Goal: Task Accomplishment & Management: Manage account settings

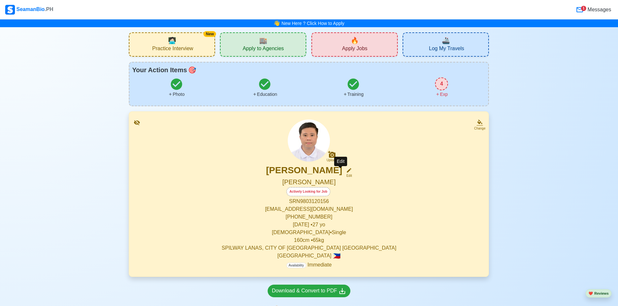
click at [265, 175] on div "Edit" at bounding box center [347, 175] width 8 height 5
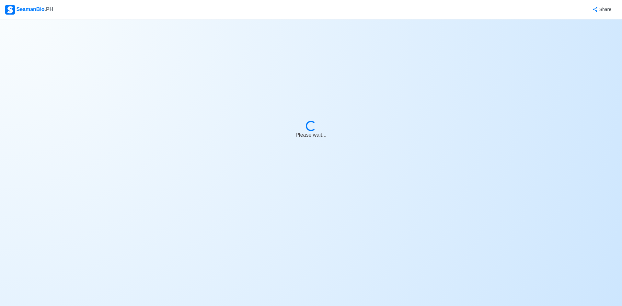
select select "Actively Looking for Job"
select select "Visible for Hiring"
select select "Single"
select select "[DEMOGRAPHIC_DATA]"
select select "PH"
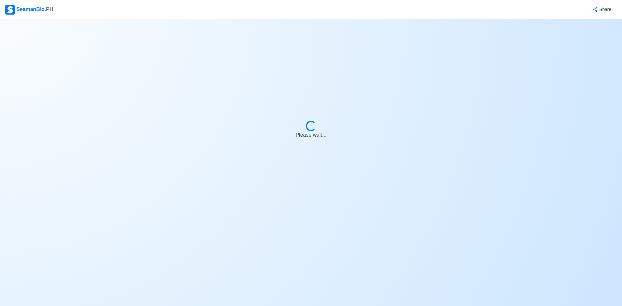
select select "4102416000000"
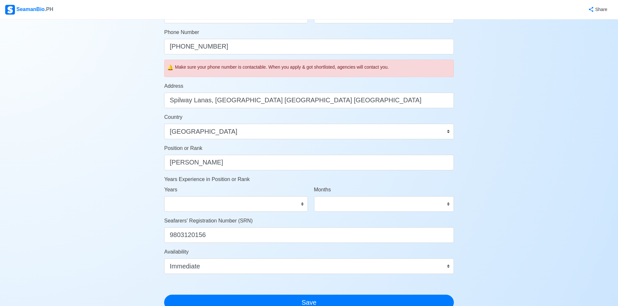
scroll to position [217, 0]
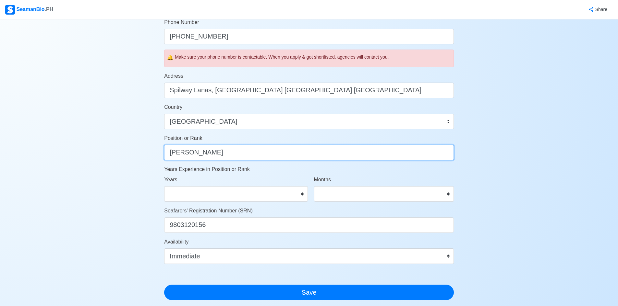
click at [212, 155] on input "[PERSON_NAME]" at bounding box center [308, 153] width 289 height 16
type input "S"
type input "[PERSON_NAME]"
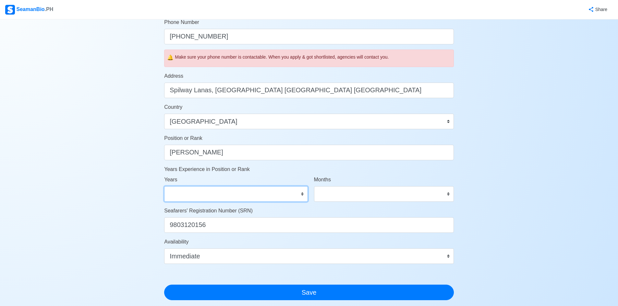
click at [265, 198] on select "0 1 2 3 4 5 6 7 8 9 10 11 12 13 14 15 16 17 18 19 20 21 22 23 24 25 26 27 28 29…" at bounding box center [235, 194] width 143 height 16
select select "0"
click at [164, 186] on select "0 1 2 3 4 5 6 7 8 9 10 11 12 13 14 15 16 17 18 19 20 21 22 23 24 25 26 27 28 29…" at bounding box center [235, 194] width 143 height 16
click at [265, 193] on select "0 1 2 3 4 5 6 7 8 9 10 11" at bounding box center [384, 194] width 140 height 16
select select "0"
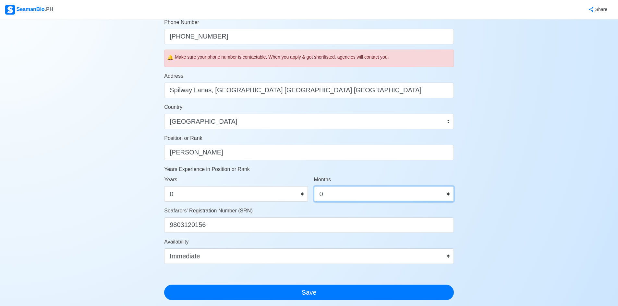
click at [265, 186] on select "0 1 2 3 4 5 6 7 8 9 10 11" at bounding box center [384, 194] width 140 height 16
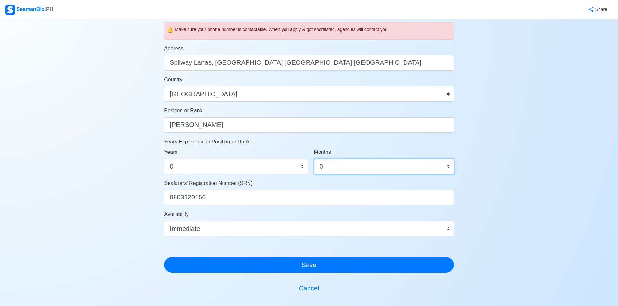
scroll to position [282, 0]
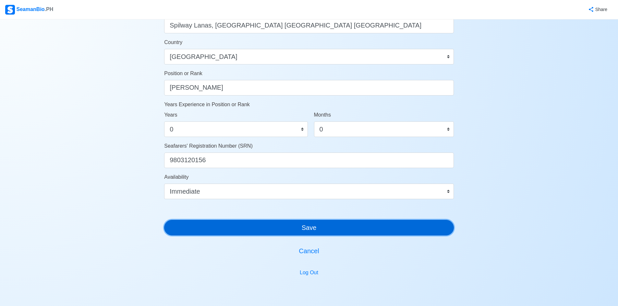
click at [265, 232] on button "Save" at bounding box center [308, 228] width 289 height 16
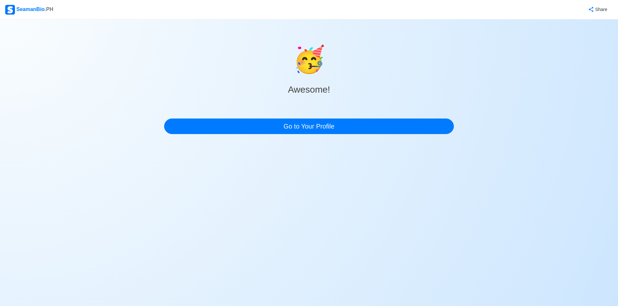
scroll to position [0, 0]
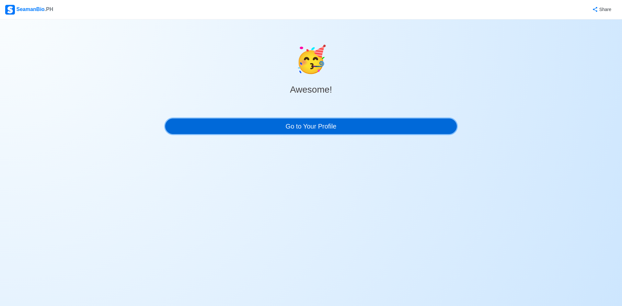
click at [265, 124] on link "Go to Your Profile" at bounding box center [311, 127] width 292 height 16
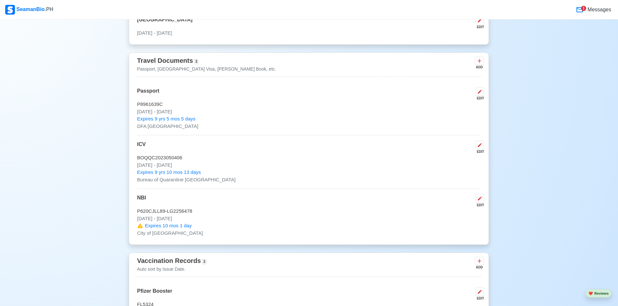
scroll to position [551, 0]
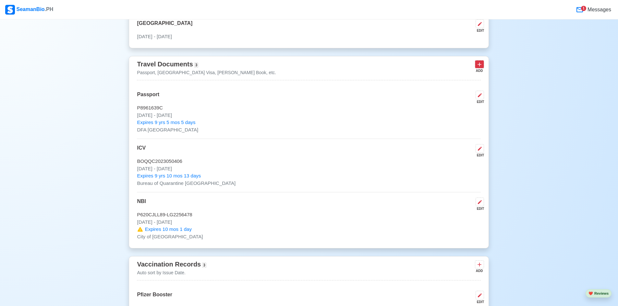
click at [265, 67] on icon at bounding box center [479, 64] width 6 height 6
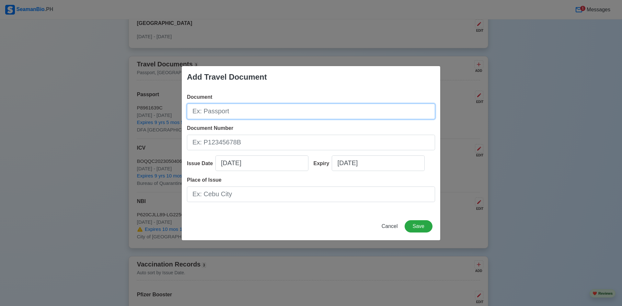
click at [265, 113] on input "Document" at bounding box center [311, 112] width 248 height 16
click at [265, 112] on input "Document" at bounding box center [311, 112] width 248 height 16
click at [233, 113] on input "Document" at bounding box center [311, 112] width 248 height 16
type input "[PERSON_NAME] Book"
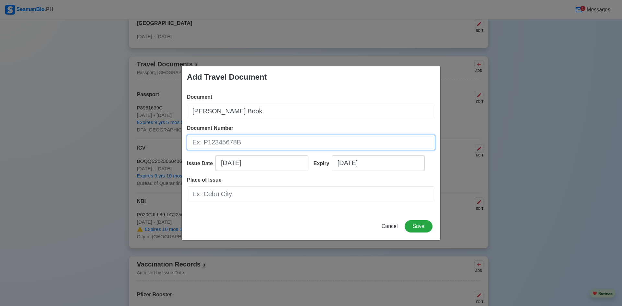
click at [265, 135] on input "Document Number" at bounding box center [311, 143] width 248 height 16
type input "A0389430"
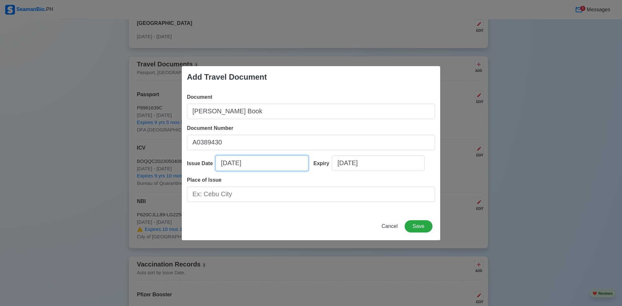
select select "****"
select select "*********"
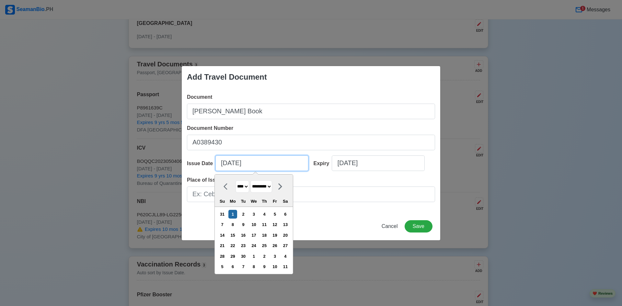
click at [265, 164] on input "[DATE]" at bounding box center [262, 164] width 93 height 16
select select "****"
select select "*********"
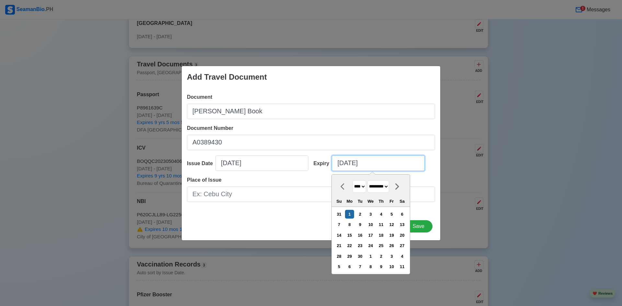
click at [265, 159] on input "[DATE]" at bounding box center [378, 164] width 93 height 16
type input "[DATE]"
select select "****"
type input "[DATE]"
select select "****"
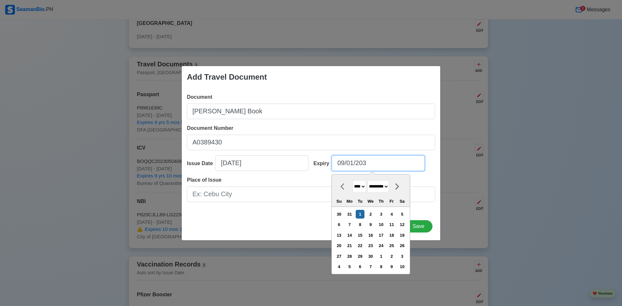
type input "[DATE]"
select select "****"
type input "[DATE]"
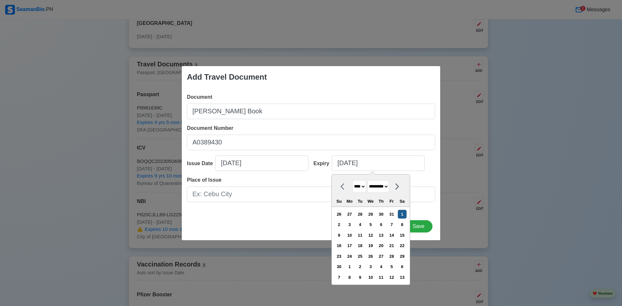
click at [265, 215] on div "1" at bounding box center [402, 214] width 9 height 9
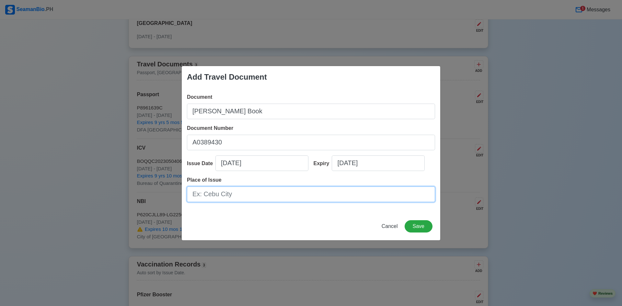
click at [244, 196] on input "Place of Issue" at bounding box center [311, 195] width 248 height 16
type input "[GEOGRAPHIC_DATA]"
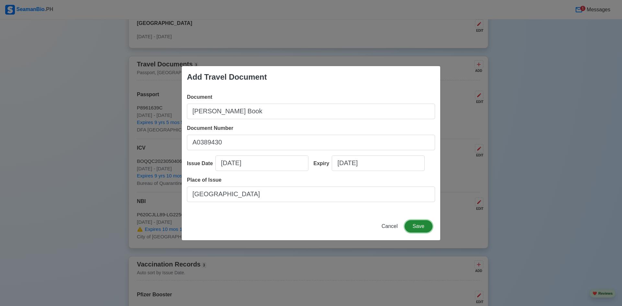
click at [265, 228] on button "Save" at bounding box center [419, 226] width 28 height 12
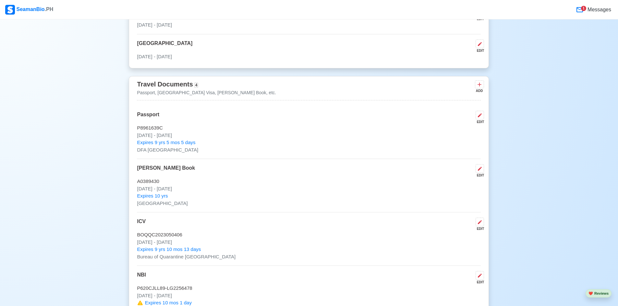
scroll to position [519, 0]
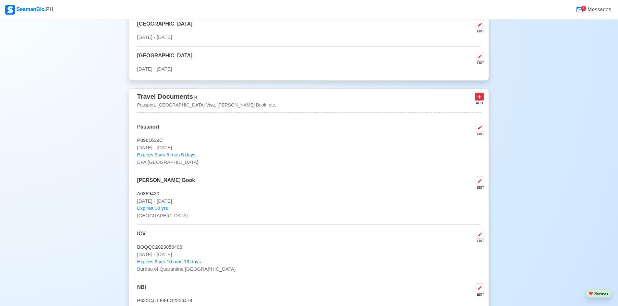
click at [265, 100] on icon at bounding box center [479, 97] width 6 height 6
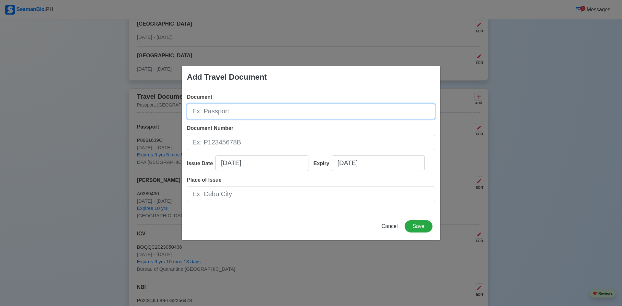
click at [258, 114] on input "Document" at bounding box center [311, 112] width 248 height 16
type input "[PERSON_NAME] ID"
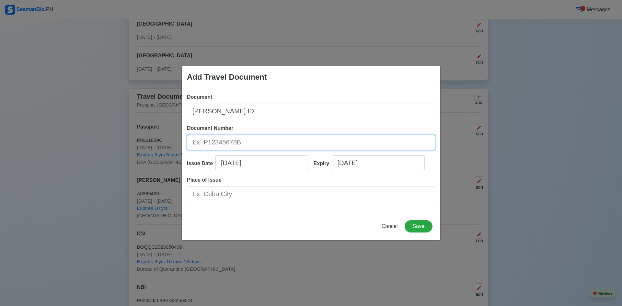
click at [265, 141] on input "Document Number" at bounding box center [311, 143] width 248 height 16
type input "250078394"
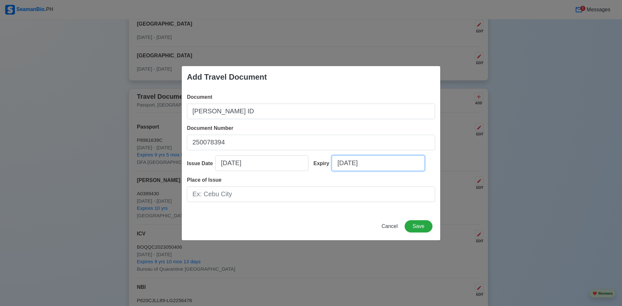
click at [265, 162] on input "[DATE]" at bounding box center [378, 164] width 93 height 16
select select "****"
select select "*********"
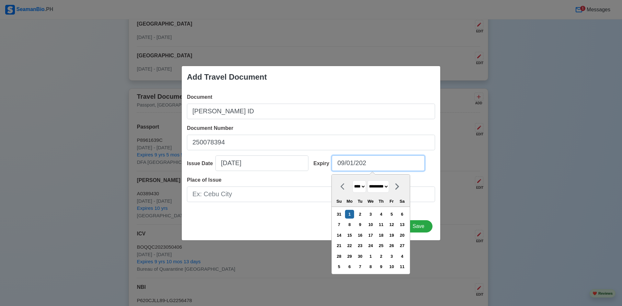
type input "[DATE]"
select select "****"
type input "[DATE]"
select select "****"
type input "[DATE]"
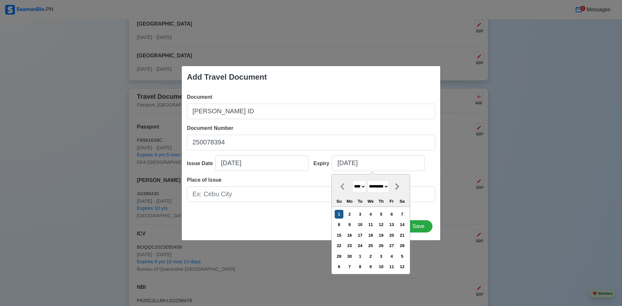
click at [265, 213] on div "1" at bounding box center [339, 214] width 9 height 9
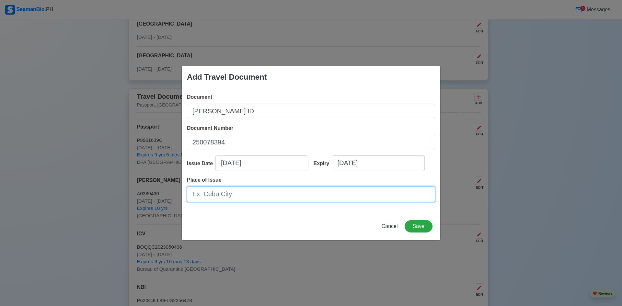
click at [257, 192] on input "Place of Issue" at bounding box center [311, 195] width 248 height 16
type input "[GEOGRAPHIC_DATA]"
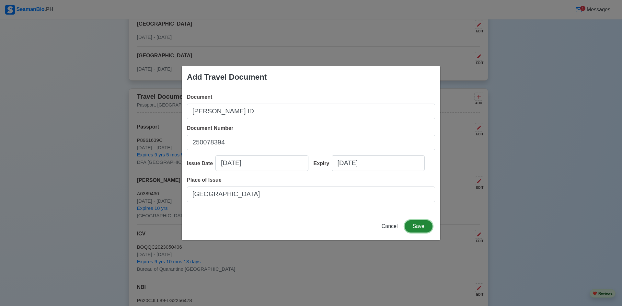
click at [265, 225] on button "Save" at bounding box center [419, 226] width 28 height 12
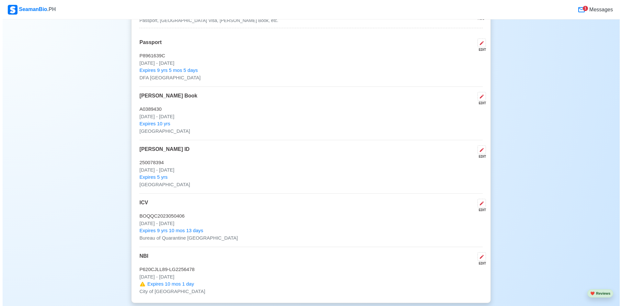
scroll to position [615, 0]
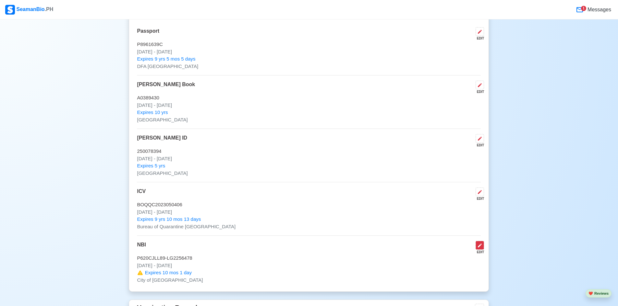
click at [265, 246] on button at bounding box center [479, 245] width 8 height 9
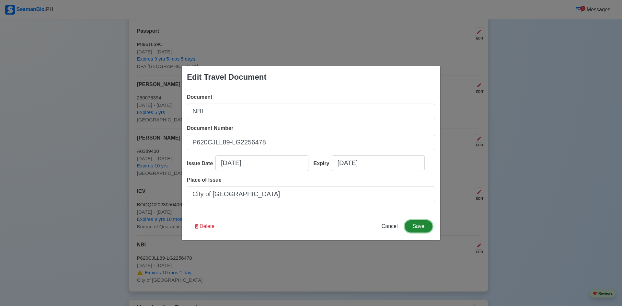
click at [265, 226] on button "Save" at bounding box center [419, 226] width 28 height 12
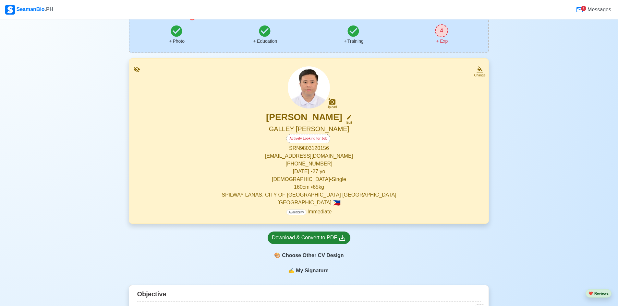
scroll to position [65, 0]
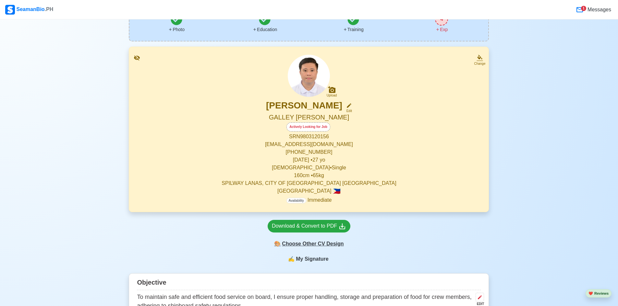
click at [265, 244] on div "🎨 Choose Other CV Design" at bounding box center [308, 244] width 83 height 12
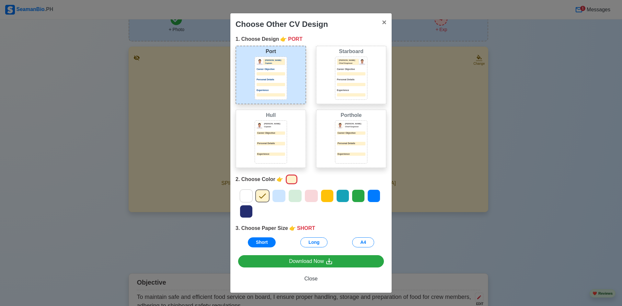
click at [265, 194] on icon at bounding box center [374, 196] width 10 height 10
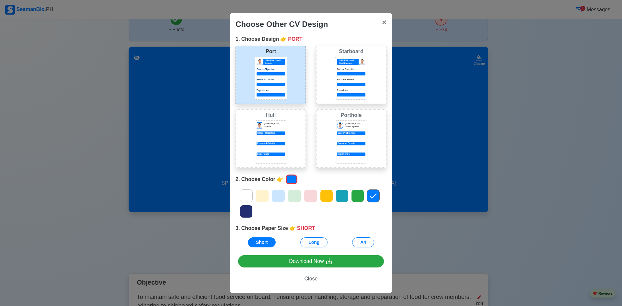
click at [249, 210] on icon at bounding box center [246, 211] width 7 height 5
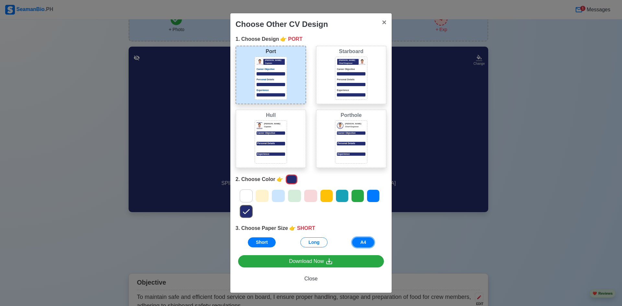
click at [265, 241] on button "A4" at bounding box center [363, 243] width 22 height 10
click at [265, 25] on span "×" at bounding box center [384, 22] width 5 height 9
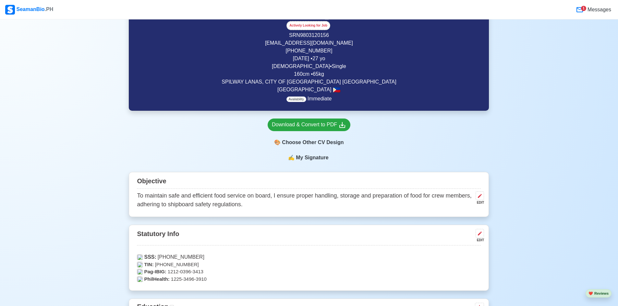
scroll to position [194, 0]
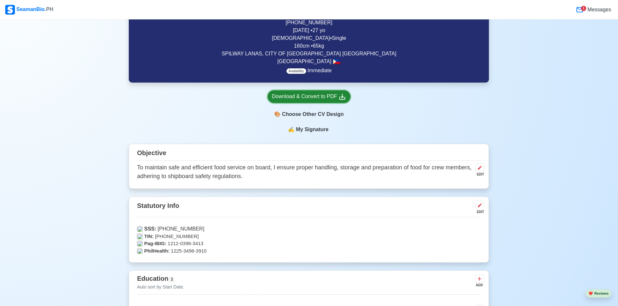
click at [265, 95] on div "Download & Convert to PDF" at bounding box center [309, 97] width 74 height 8
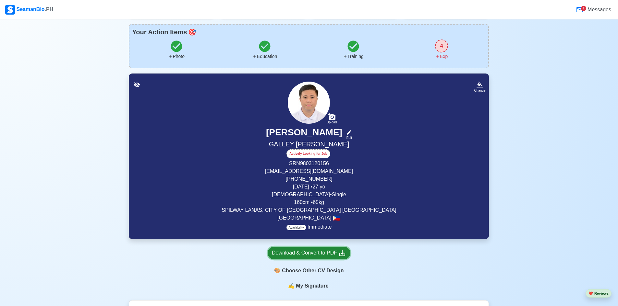
scroll to position [32, 0]
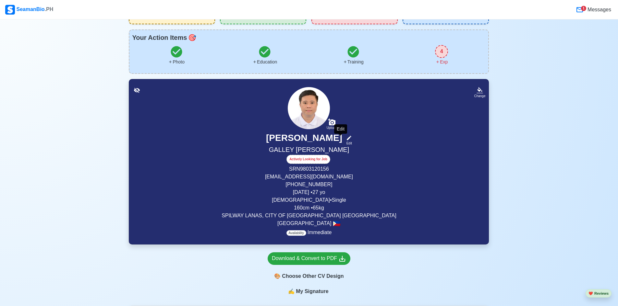
click at [265, 141] on div "Edit" at bounding box center [347, 143] width 8 height 5
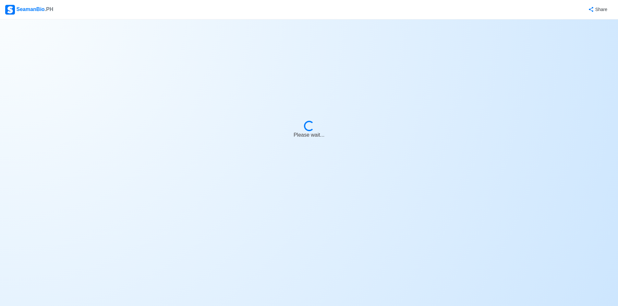
select select "Actively Looking for Job"
select select "Visible for Hiring"
select select "Single"
select select "[DEMOGRAPHIC_DATA]"
select select "PH"
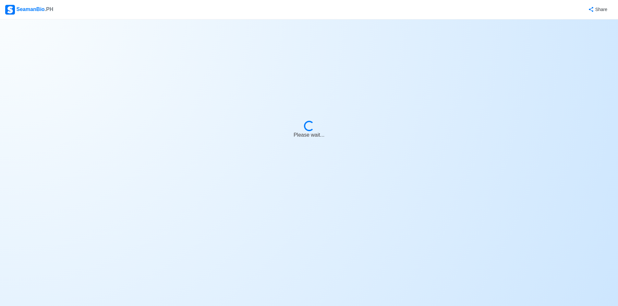
select select "4102416000000"
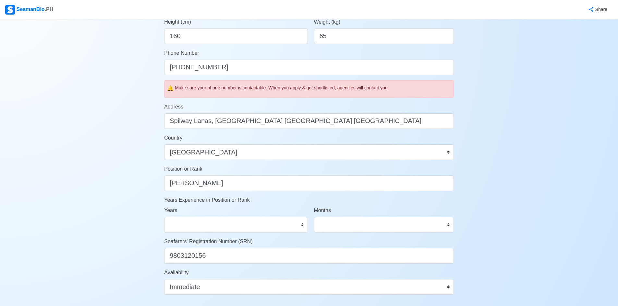
scroll to position [194, 0]
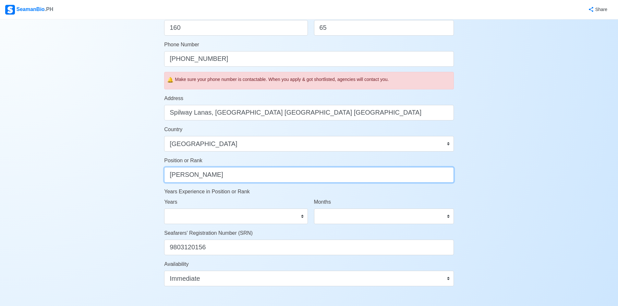
click at [220, 176] on input "[PERSON_NAME]" at bounding box center [308, 175] width 289 height 16
type input "G"
type input "Assistant Waiter"
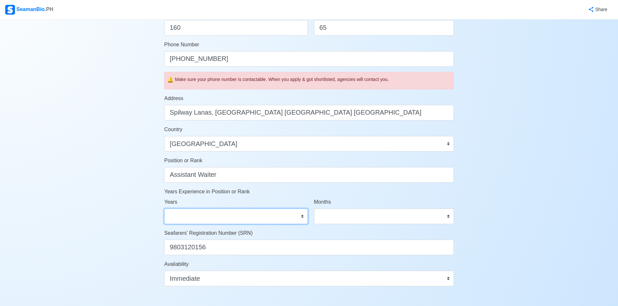
click at [210, 220] on select "0 1 2 3 4 5 6 7 8 9 10 11 12 13 14 15 16 17 18 19 20 21 22 23 24 25 26 27 28 29…" at bounding box center [235, 217] width 143 height 16
select select "0"
click at [164, 209] on select "0 1 2 3 4 5 6 7 8 9 10 11 12 13 14 15 16 17 18 19 20 21 22 23 24 25 26 27 28 29…" at bounding box center [235, 217] width 143 height 16
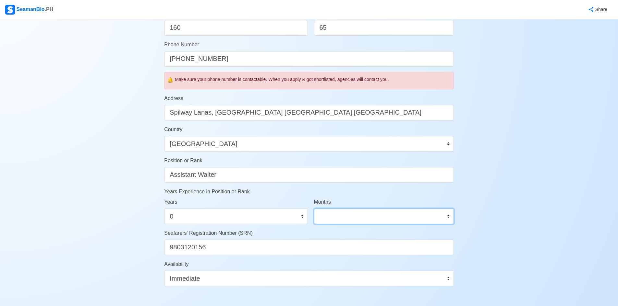
click at [265, 214] on select "0 1 2 3 4 5 6 7 8 9 10 11" at bounding box center [384, 217] width 140 height 16
select select "0"
click at [265, 209] on select "0 1 2 3 4 5 6 7 8 9 10 11" at bounding box center [384, 217] width 140 height 16
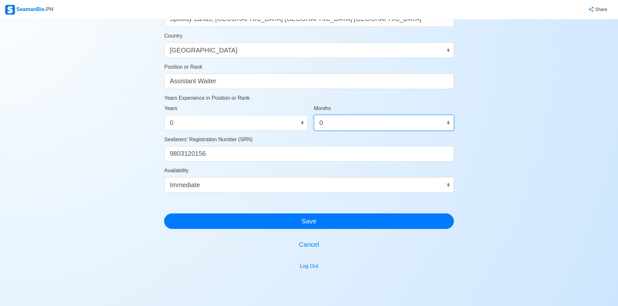
scroll to position [292, 0]
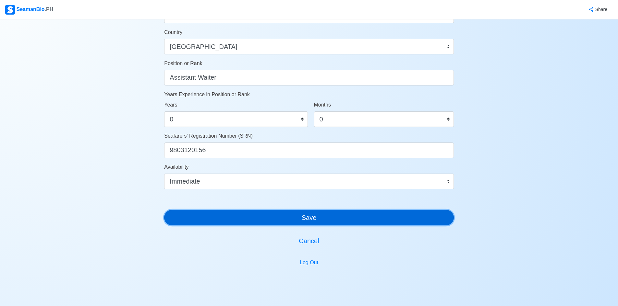
click at [231, 217] on button "Save" at bounding box center [308, 218] width 289 height 16
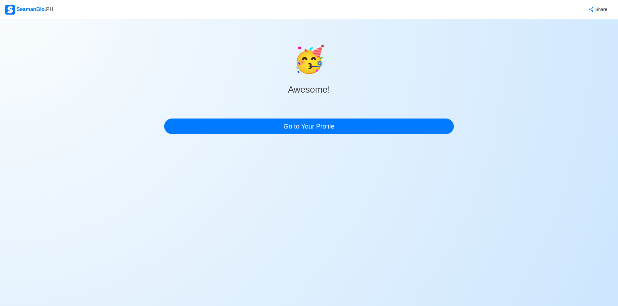
scroll to position [0, 0]
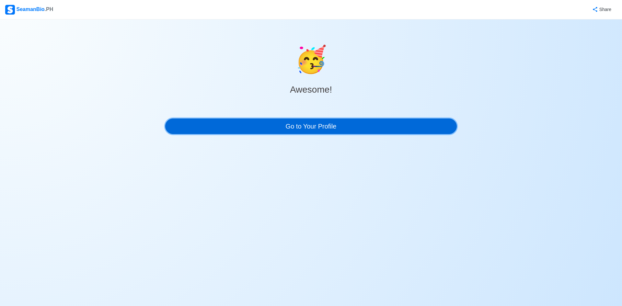
click at [265, 128] on link "Go to Your Profile" at bounding box center [311, 127] width 292 height 16
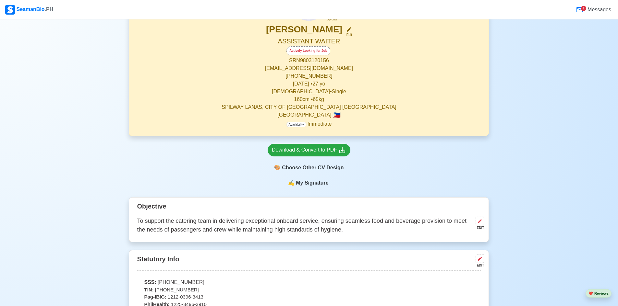
scroll to position [130, 0]
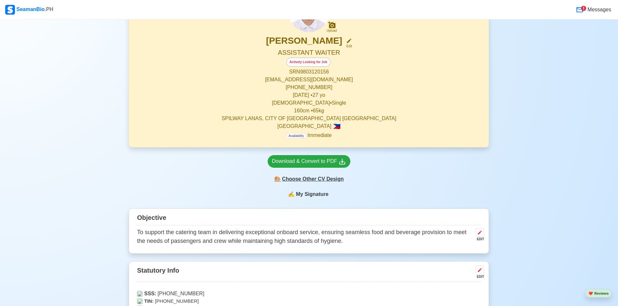
click at [265, 182] on div "🎨 Choose Other CV Design" at bounding box center [308, 179] width 83 height 12
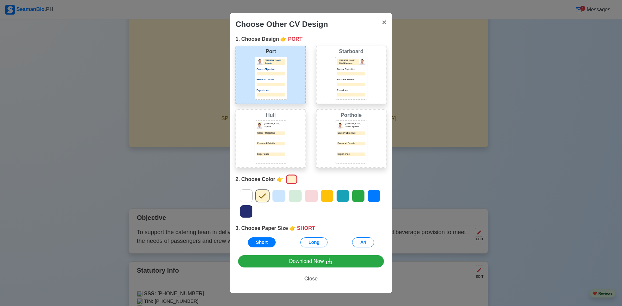
click at [265, 196] on icon at bounding box center [374, 196] width 10 height 10
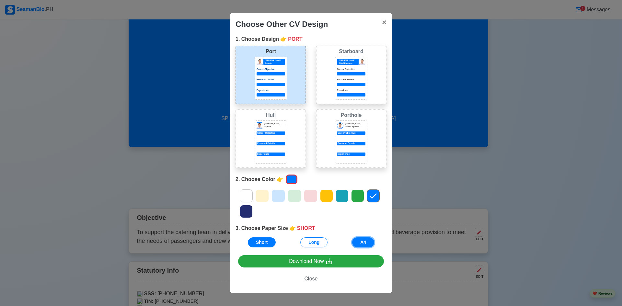
click at [265, 243] on button "A4" at bounding box center [363, 243] width 22 height 10
click at [265, 23] on button "× Close" at bounding box center [384, 22] width 15 height 18
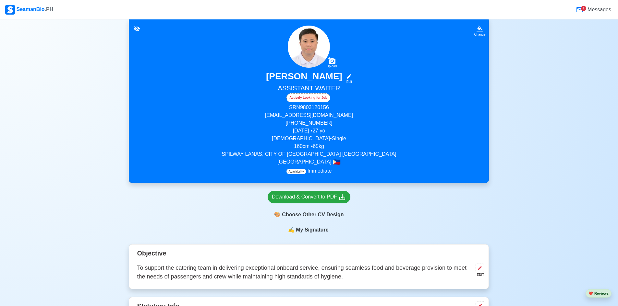
scroll to position [162, 0]
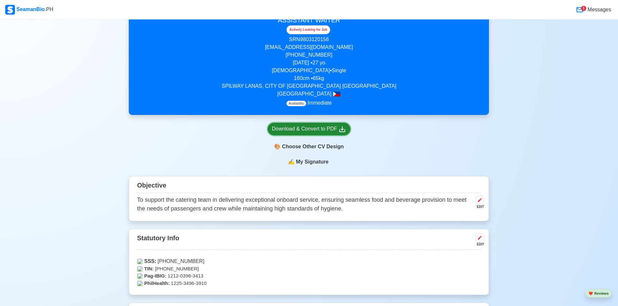
click at [265, 128] on div "Download & Convert to PDF" at bounding box center [309, 129] width 74 height 8
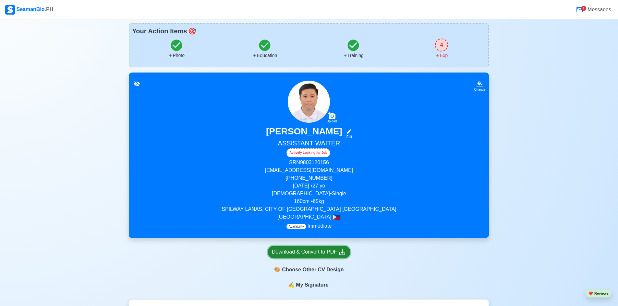
scroll to position [32, 0]
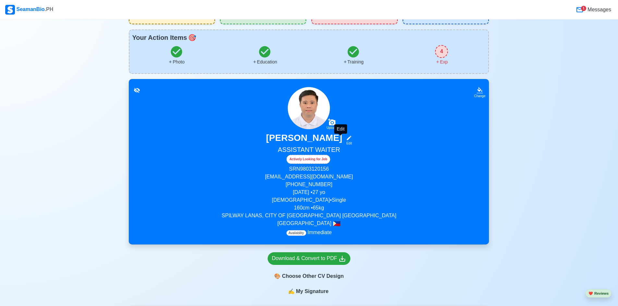
click at [265, 140] on icon at bounding box center [349, 138] width 6 height 6
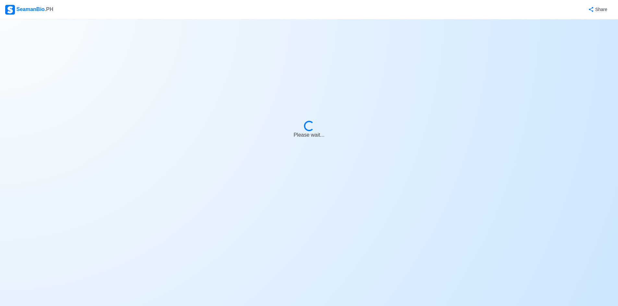
select select "Actively Looking for Job"
select select "Visible for Hiring"
select select "Single"
select select "[DEMOGRAPHIC_DATA]"
select select "PH"
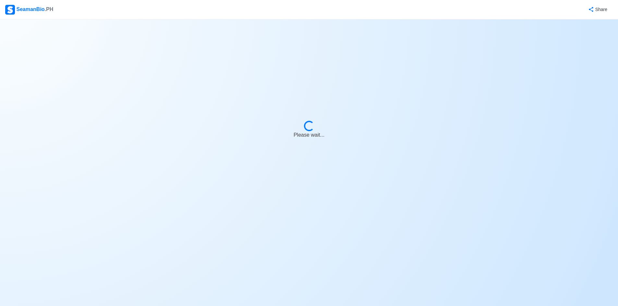
select select "4102416000000"
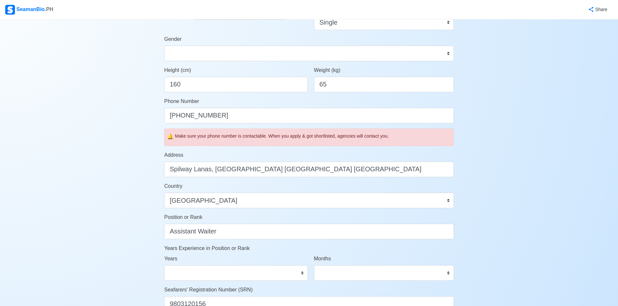
scroll to position [194, 0]
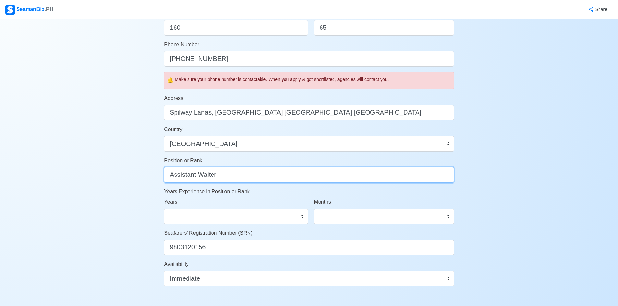
click at [236, 176] on input "Assistant Waiter" at bounding box center [308, 175] width 289 height 16
type input "A"
type input "Galley Utility"
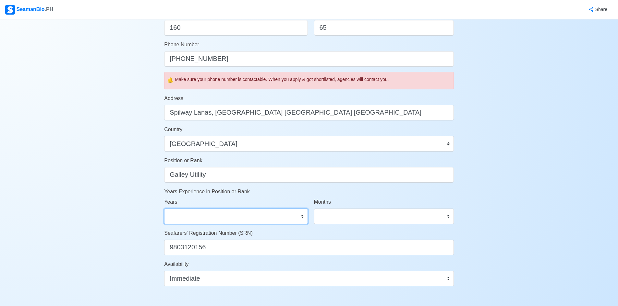
click at [251, 220] on select "0 1 2 3 4 5 6 7 8 9 10 11 12 13 14 15 16 17 18 19 20 21 22 23 24 25 26 27 28 29…" at bounding box center [235, 217] width 143 height 16
select select "0"
click at [164, 209] on select "0 1 2 3 4 5 6 7 8 9 10 11 12 13 14 15 16 17 18 19 20 21 22 23 24 25 26 27 28 29…" at bounding box center [235, 217] width 143 height 16
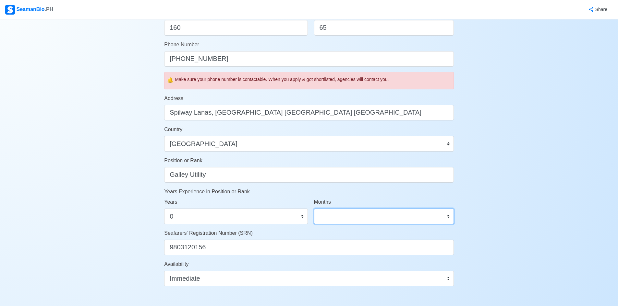
click at [265, 220] on select "0 1 2 3 4 5 6 7 8 9 10 11" at bounding box center [384, 217] width 140 height 16
select select "0"
click at [265, 209] on select "0 1 2 3 4 5 6 7 8 9 10 11" at bounding box center [384, 217] width 140 height 16
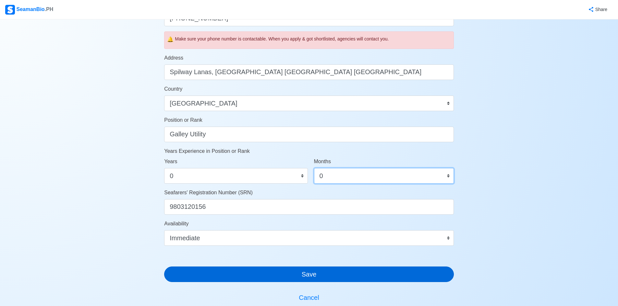
scroll to position [314, 0]
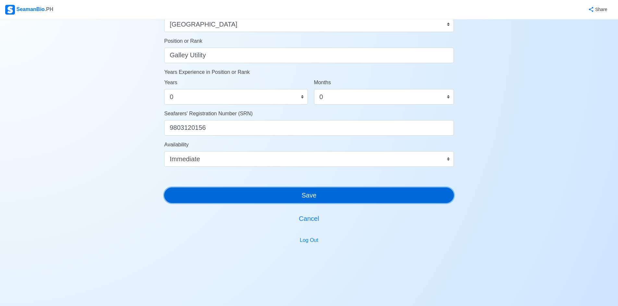
click at [265, 195] on button "Save" at bounding box center [308, 196] width 289 height 16
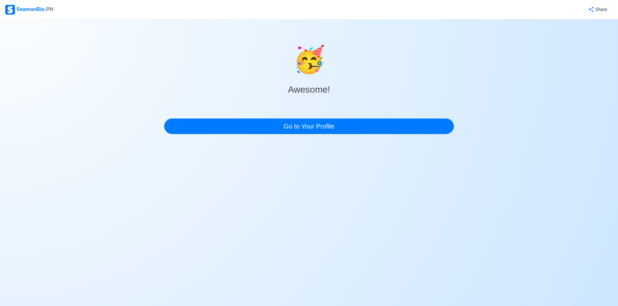
scroll to position [0, 0]
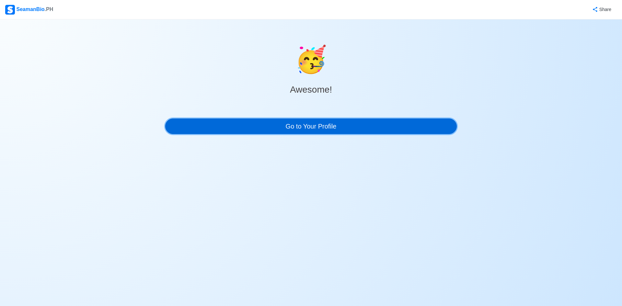
click at [265, 125] on link "Go to Your Profile" at bounding box center [311, 127] width 292 height 16
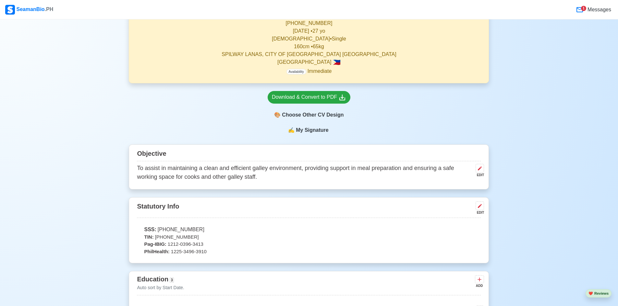
scroll to position [194, 0]
click at [265, 114] on div "🎨 Choose Other CV Design" at bounding box center [308, 114] width 83 height 12
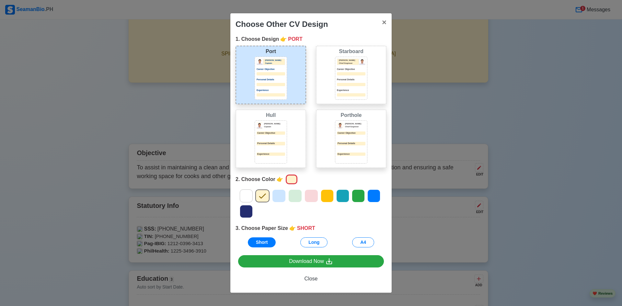
click at [265, 194] on icon at bounding box center [359, 196] width 10 height 10
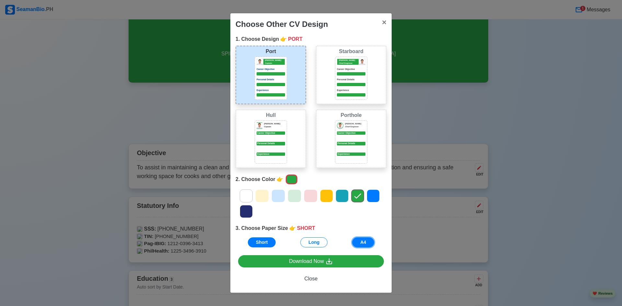
click at [265, 244] on button "A4" at bounding box center [363, 243] width 22 height 10
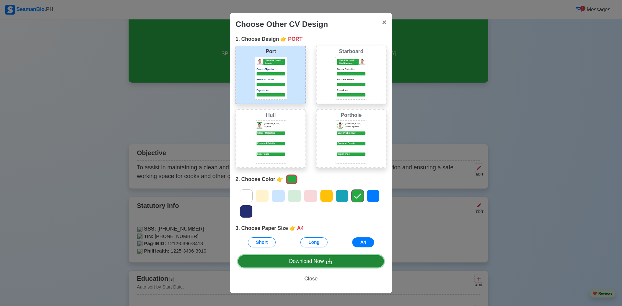
click at [265, 260] on link "Download Now" at bounding box center [311, 261] width 146 height 13
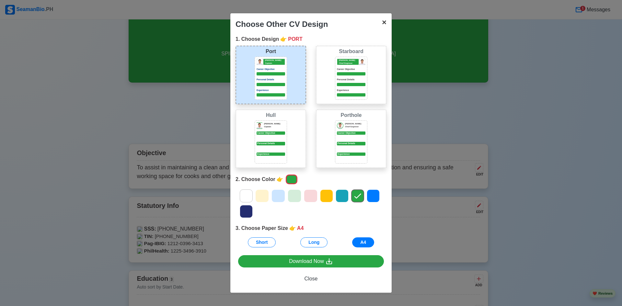
click at [265, 19] on span "×" at bounding box center [384, 22] width 5 height 9
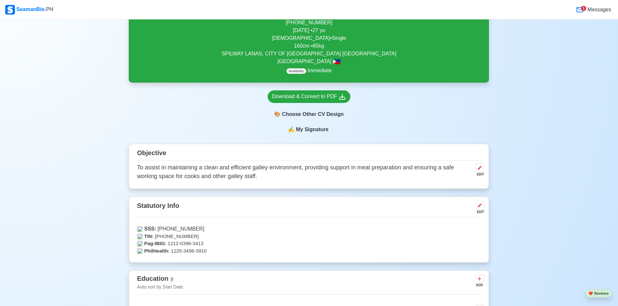
scroll to position [65, 0]
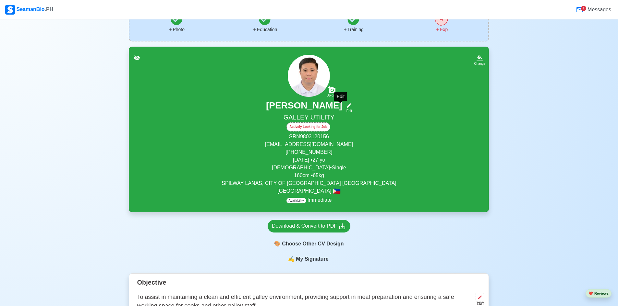
click at [265, 109] on icon at bounding box center [349, 106] width 6 height 6
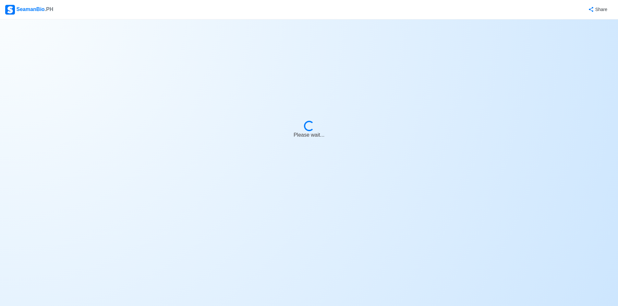
select select "Actively Looking for Job"
select select "Visible for Hiring"
select select "Single"
select select "[DEMOGRAPHIC_DATA]"
select select "PH"
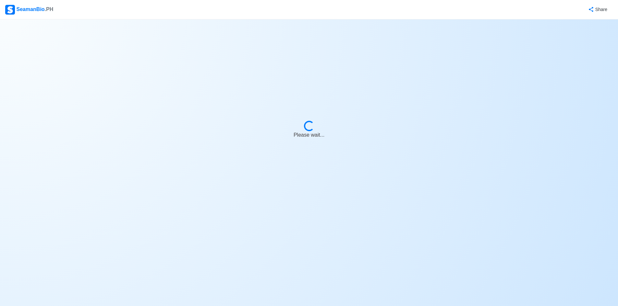
select select "4102416000000"
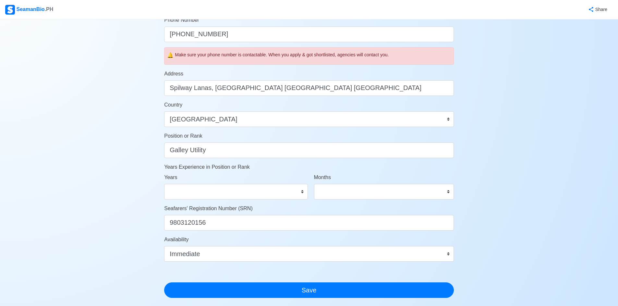
scroll to position [227, 0]
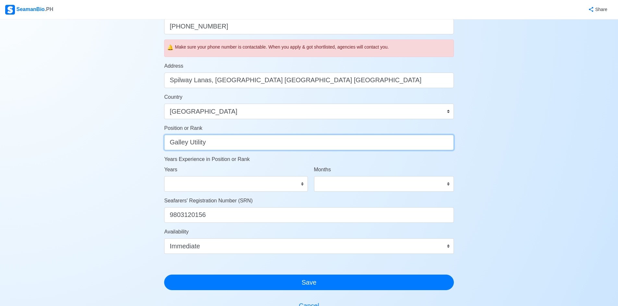
click at [224, 144] on input "Galley Utility" at bounding box center [308, 143] width 289 height 16
type input "G"
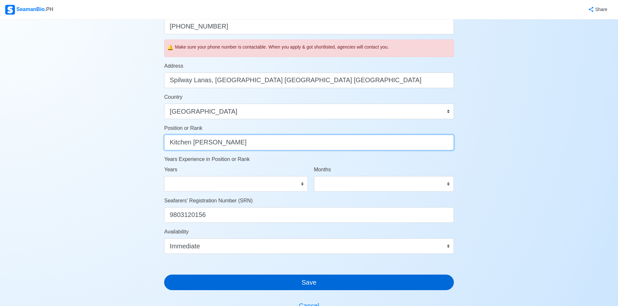
type input "Kitchen [PERSON_NAME]"
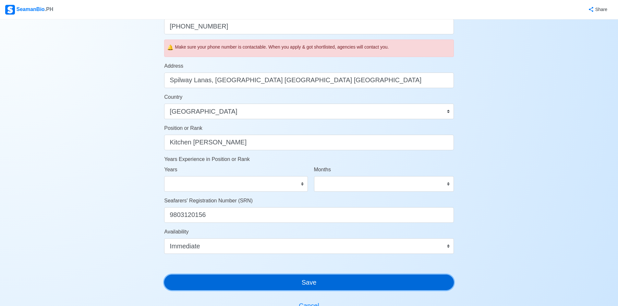
click at [265, 283] on button "Save" at bounding box center [308, 283] width 289 height 16
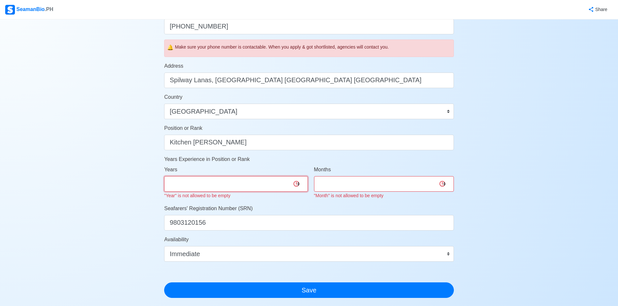
click at [265, 179] on select "0 1 2 3 4 5 6 7 8 9 10 11 12 13 14 15 16 17 18 19 20 21 22 23 24 25 26 27 28 29…" at bounding box center [235, 184] width 143 height 16
select select "0"
click at [164, 176] on select "0 1 2 3 4 5 6 7 8 9 10 11 12 13 14 15 16 17 18 19 20 21 22 23 24 25 26 27 28 29…" at bounding box center [235, 184] width 143 height 16
click at [265, 185] on select "0 1 2 3 4 5 6 7 8 9 10 11" at bounding box center [384, 184] width 140 height 16
select select "0"
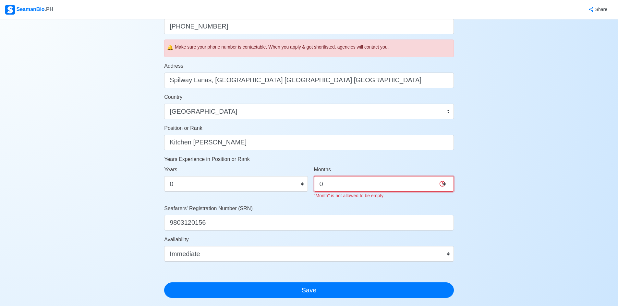
click at [265, 176] on select "0 1 2 3 4 5 6 7 8 9 10 11" at bounding box center [384, 184] width 140 height 16
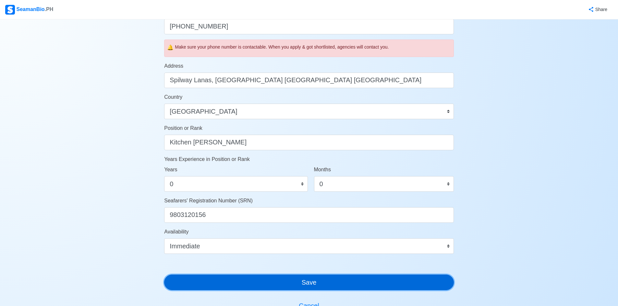
click at [265, 291] on div "Account Setup 🗂️ Your Job Status Onboard Actively Looking for Job Not Looking f…" at bounding box center [308, 85] width 289 height 575
click at [265, 282] on button "Save" at bounding box center [308, 283] width 289 height 16
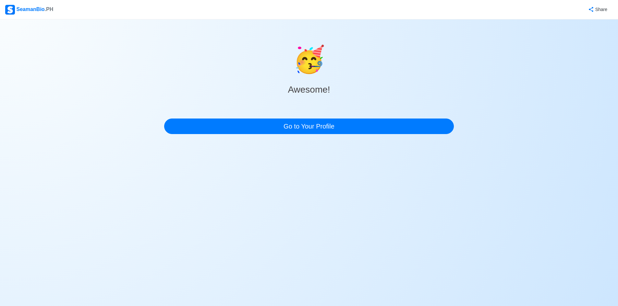
scroll to position [0, 0]
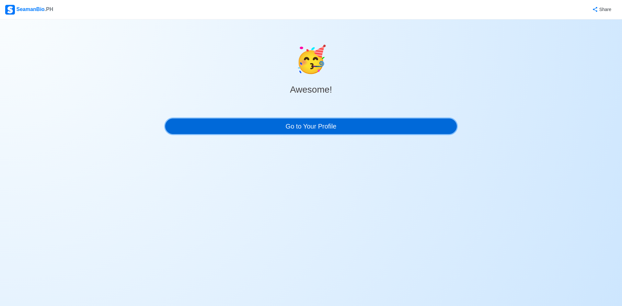
click at [265, 128] on link "Go to Your Profile" at bounding box center [311, 127] width 292 height 16
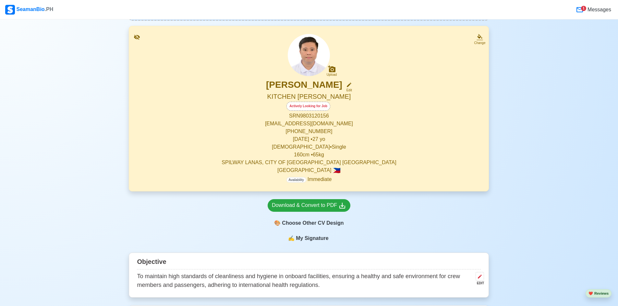
scroll to position [97, 0]
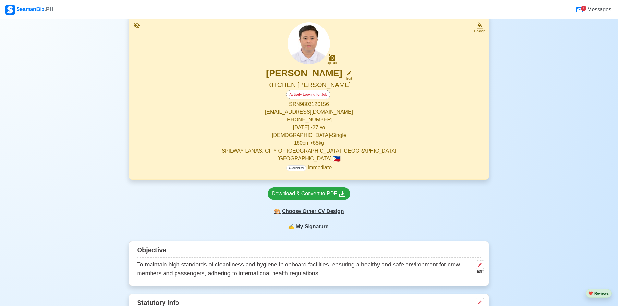
click at [265, 211] on div "🎨 Choose Other CV Design" at bounding box center [308, 212] width 83 height 12
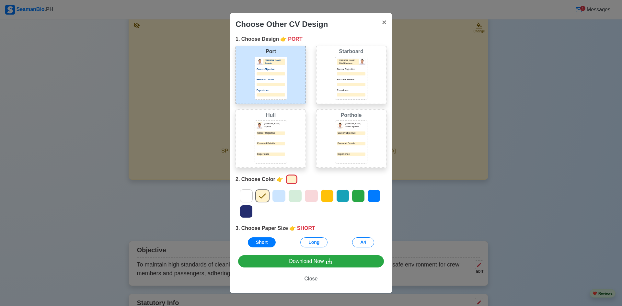
click at [265, 193] on icon at bounding box center [343, 196] width 10 height 10
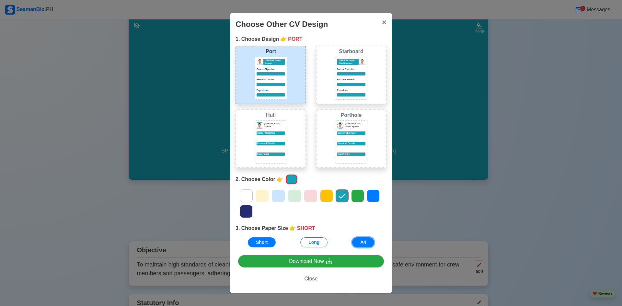
click at [265, 245] on button "A4" at bounding box center [363, 243] width 22 height 10
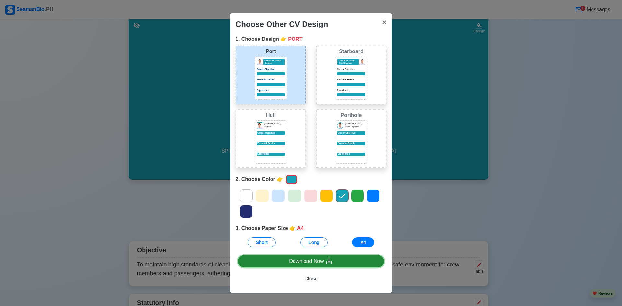
click at [265, 261] on link "Download Now" at bounding box center [311, 261] width 146 height 13
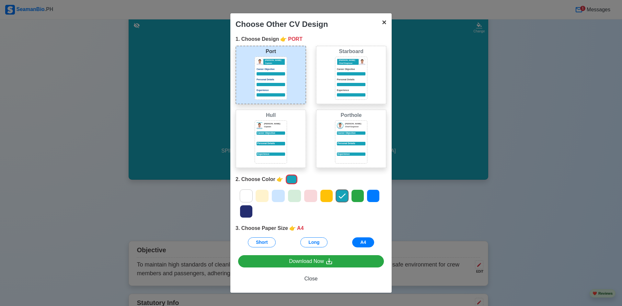
click at [265, 22] on button "× Close" at bounding box center [384, 22] width 15 height 18
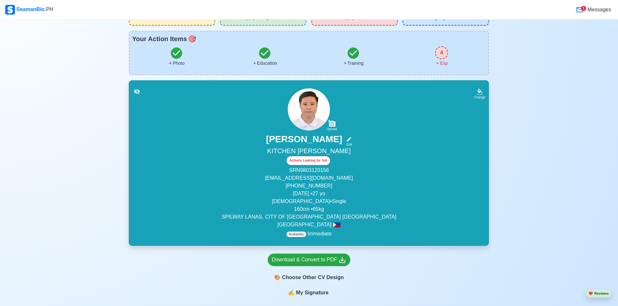
scroll to position [128, 0]
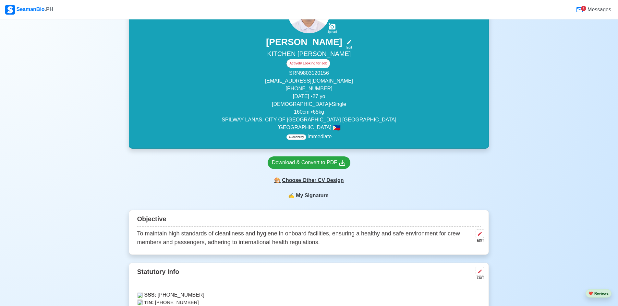
click at [265, 182] on div "🎨 Choose Other CV Design" at bounding box center [308, 180] width 83 height 12
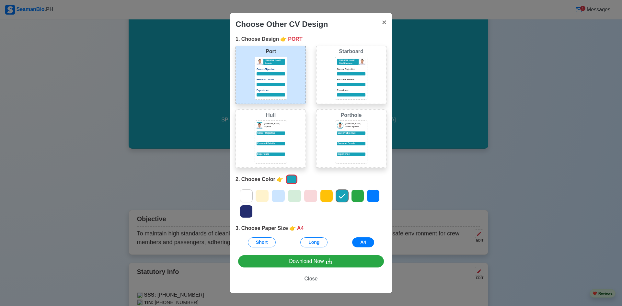
click at [265, 195] on icon at bounding box center [327, 196] width 10 height 10
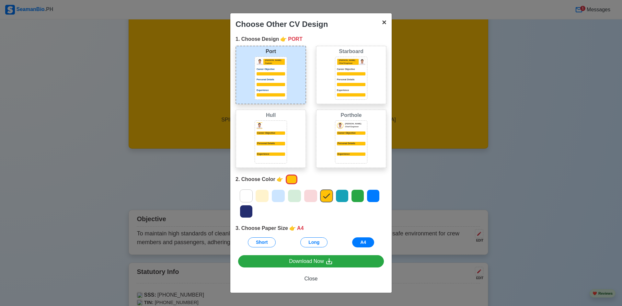
click at [265, 21] on span "×" at bounding box center [384, 22] width 5 height 9
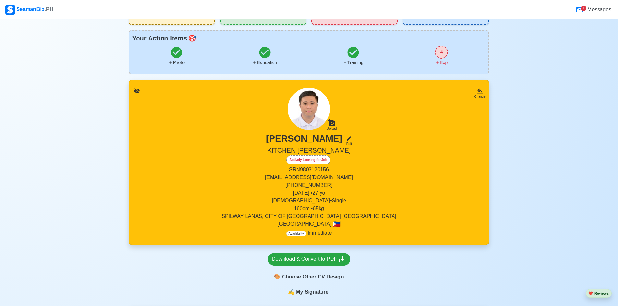
scroll to position [31, 0]
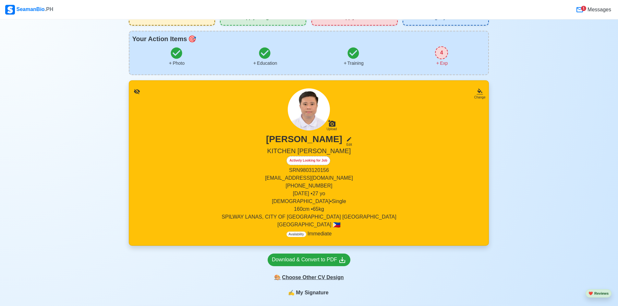
click at [265, 276] on div "🎨 Choose Other CV Design" at bounding box center [308, 278] width 83 height 12
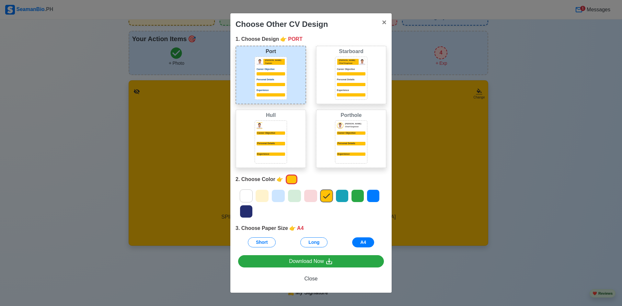
click at [265, 195] on icon at bounding box center [279, 196] width 10 height 10
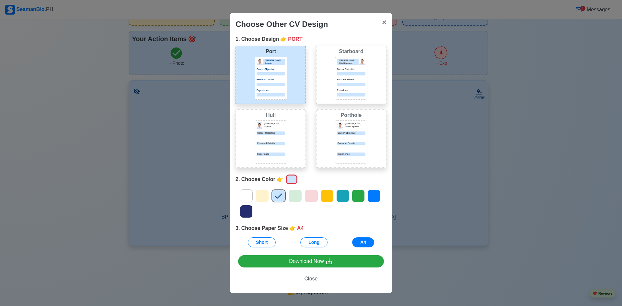
click at [265, 195] on icon at bounding box center [295, 196] width 7 height 5
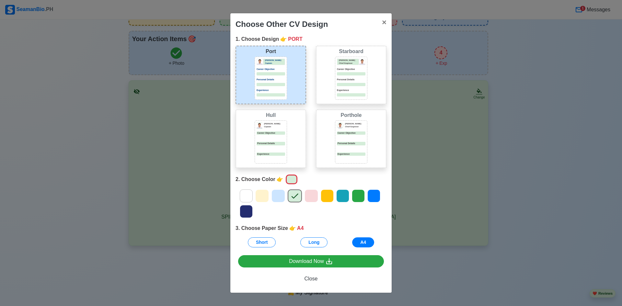
click at [265, 199] on icon at bounding box center [279, 196] width 10 height 10
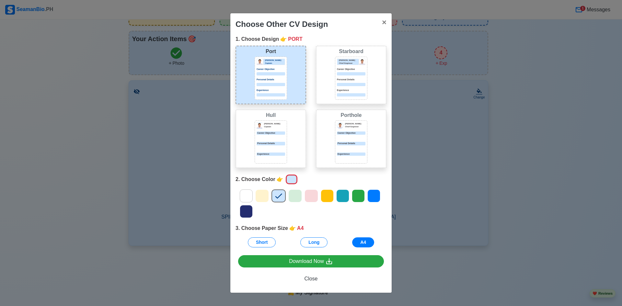
click at [265, 198] on icon at bounding box center [295, 196] width 10 height 10
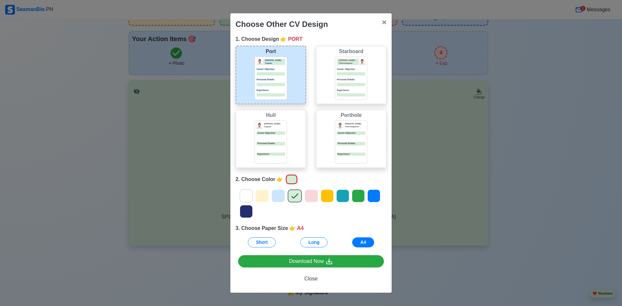
click at [265, 198] on div at bounding box center [279, 196] width 14 height 13
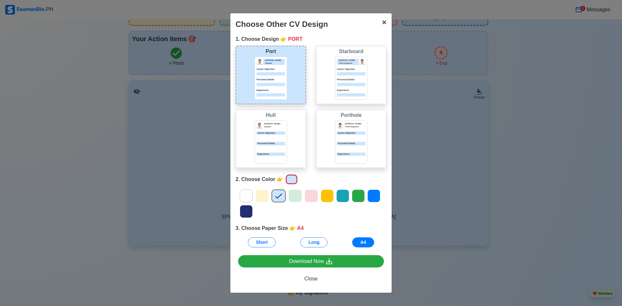
drag, startPoint x: 385, startPoint y: 22, endPoint x: 382, endPoint y: 28, distance: 7.1
click at [265, 22] on span "×" at bounding box center [384, 22] width 5 height 9
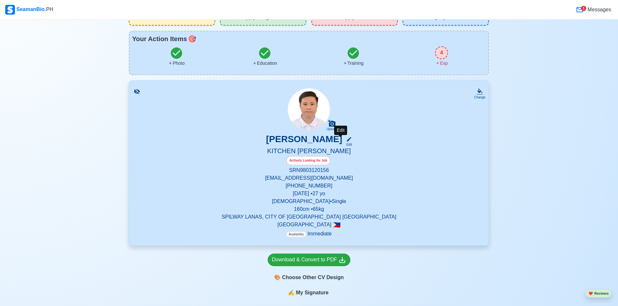
click at [265, 145] on div "Edit" at bounding box center [347, 144] width 8 height 5
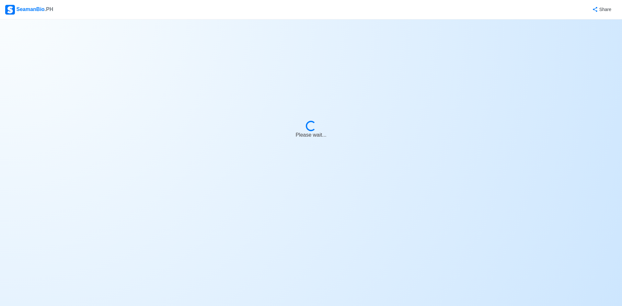
select select "Actively Looking for Job"
select select "Visible for Hiring"
select select "Single"
select select "[DEMOGRAPHIC_DATA]"
select select "PH"
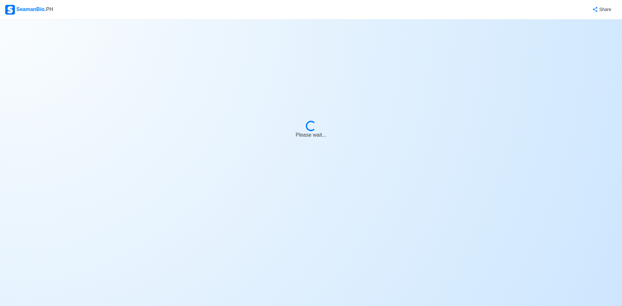
select select "4102416000000"
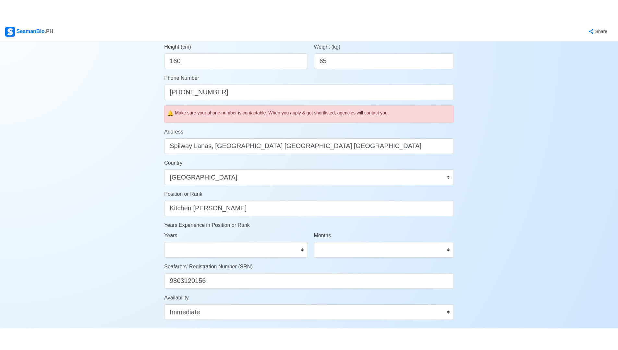
scroll to position [194, 0]
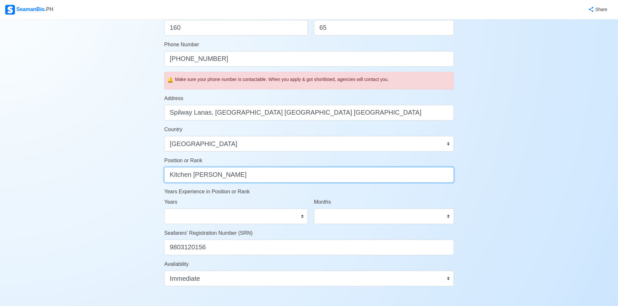
click at [220, 171] on input "Kitchen [PERSON_NAME]" at bounding box center [308, 175] width 289 height 16
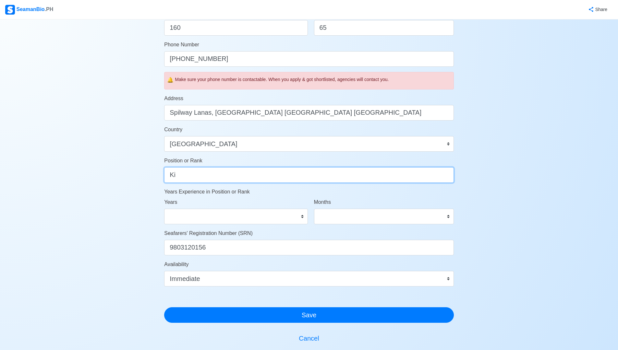
type input "K"
type input "[PERSON_NAME]"
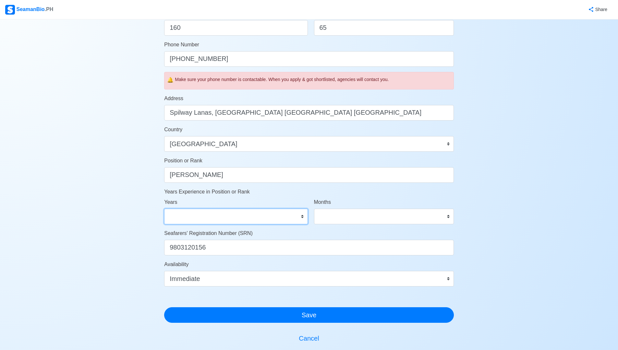
click at [228, 213] on select "0 1 2 3 4 5 6 7 8 9 10 11 12 13 14 15 16 17 18 19 20 21 22 23 24 25 26 27 28 29…" at bounding box center [235, 217] width 143 height 16
select select "0"
click at [164, 209] on select "0 1 2 3 4 5 6 7 8 9 10 11 12 13 14 15 16 17 18 19 20 21 22 23 24 25 26 27 28 29…" at bounding box center [235, 217] width 143 height 16
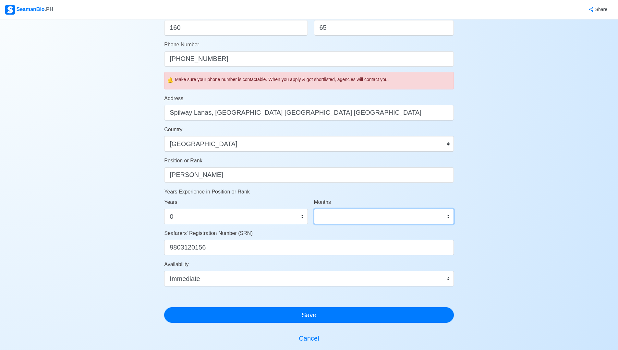
click at [265, 218] on select "0 1 2 3 4 5 6 7 8 9 10 11" at bounding box center [384, 217] width 140 height 16
select select "0"
click at [265, 209] on select "0 1 2 3 4 5 6 7 8 9 10 11" at bounding box center [384, 217] width 140 height 16
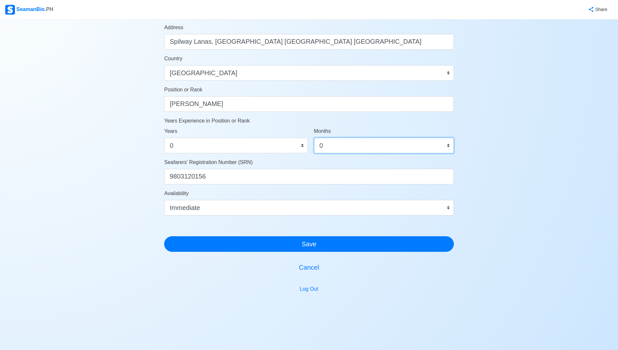
scroll to position [270, 0]
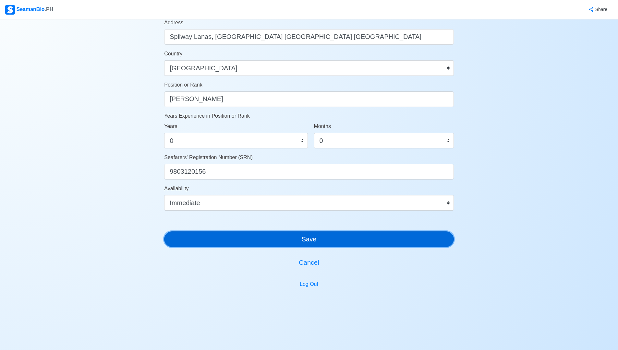
click at [265, 241] on button "Save" at bounding box center [308, 239] width 289 height 16
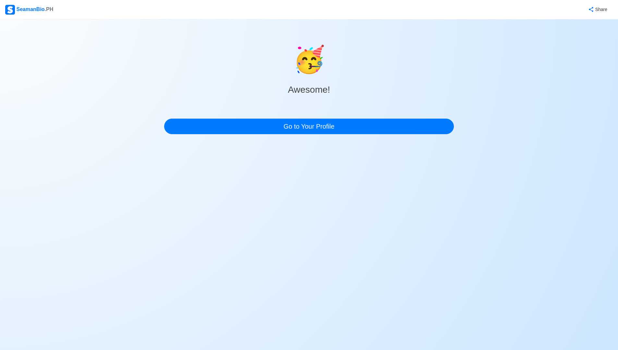
scroll to position [0, 0]
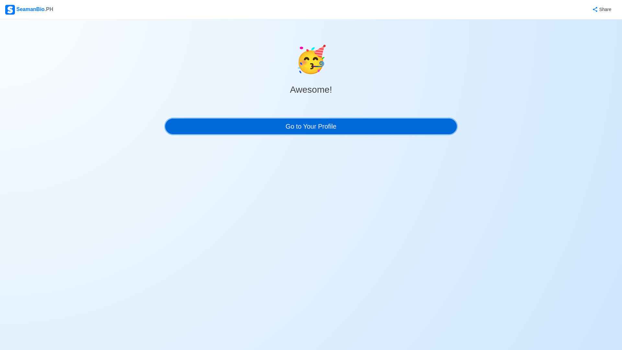
click at [265, 131] on link "Go to Your Profile" at bounding box center [311, 127] width 292 height 16
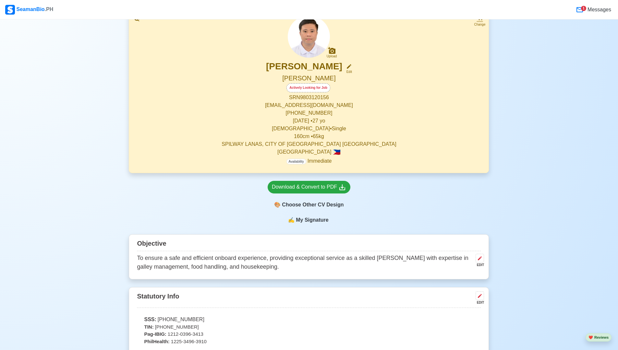
scroll to position [130, 0]
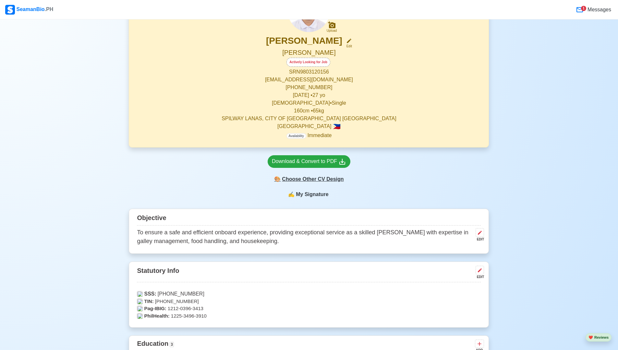
click at [265, 182] on div "🎨 Choose Other CV Design" at bounding box center [308, 179] width 83 height 12
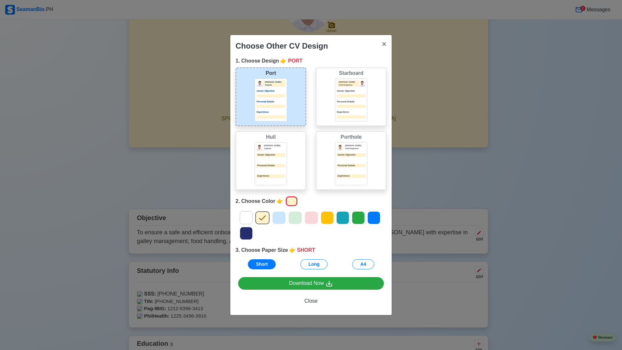
click at [265, 220] on icon at bounding box center [279, 218] width 10 height 10
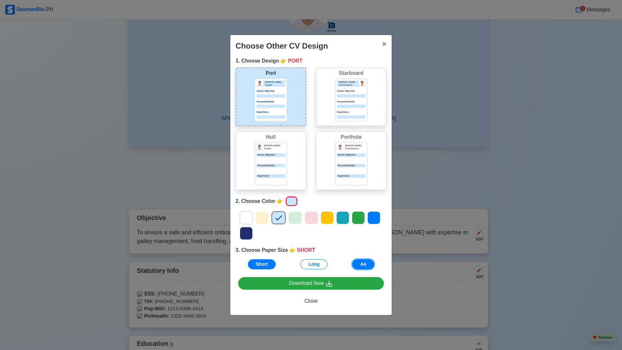
click at [265, 265] on button "A4" at bounding box center [363, 264] width 22 height 10
click at [245, 217] on icon at bounding box center [247, 218] width 10 height 10
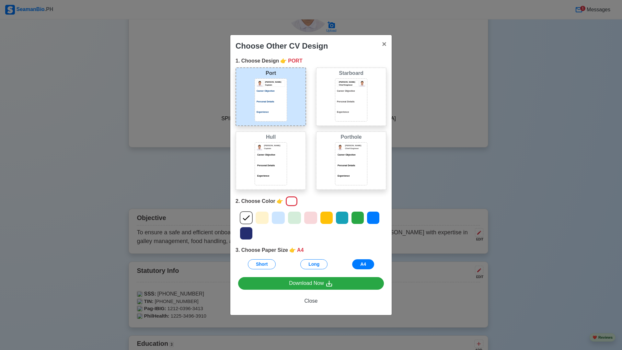
click at [261, 214] on icon at bounding box center [262, 218] width 10 height 10
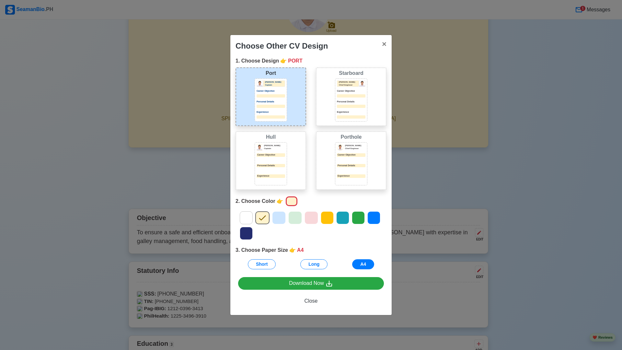
click at [265, 220] on icon at bounding box center [279, 218] width 10 height 10
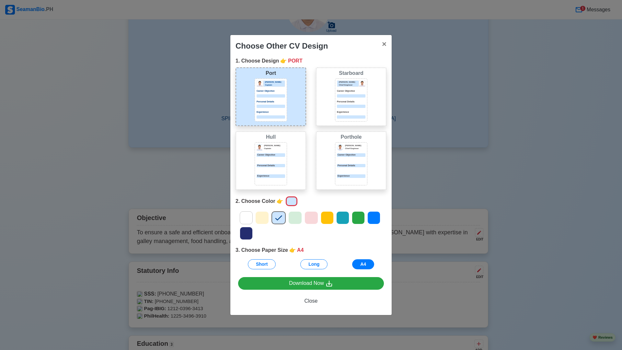
click at [265, 221] on icon at bounding box center [295, 218] width 10 height 10
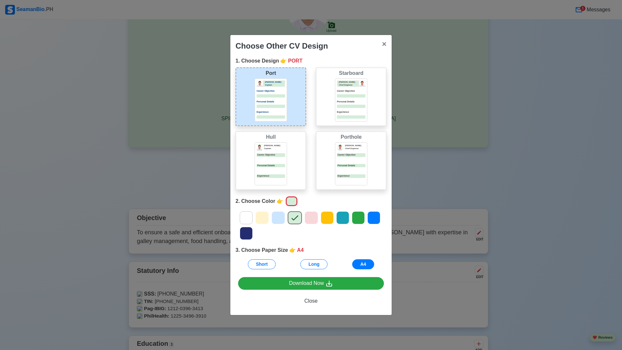
click at [265, 220] on icon at bounding box center [279, 218] width 10 height 10
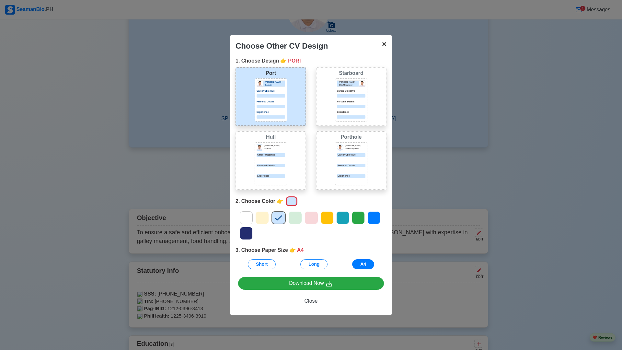
click at [265, 46] on span "×" at bounding box center [384, 44] width 5 height 9
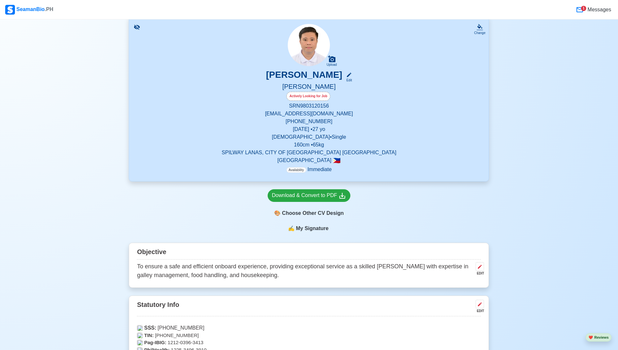
scroll to position [97, 0]
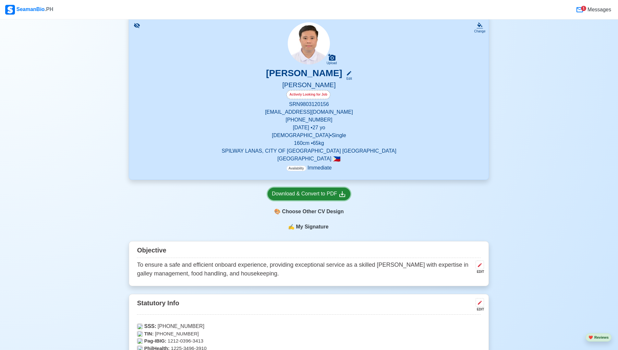
click at [265, 196] on div "Download & Convert to PDF" at bounding box center [309, 194] width 74 height 8
click at [265, 189] on link "Download & Convert to PDF" at bounding box center [308, 194] width 83 height 13
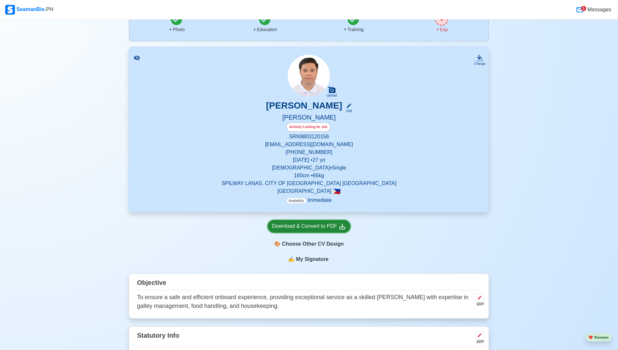
click at [265, 224] on div "Download & Convert to PDF" at bounding box center [309, 226] width 74 height 8
click at [265, 222] on link "Download & Convert to PDF" at bounding box center [308, 226] width 83 height 13
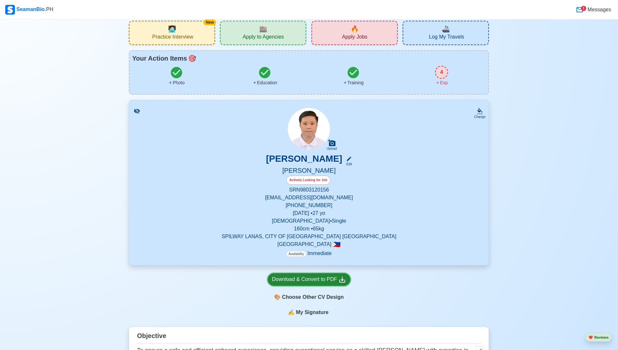
scroll to position [0, 0]
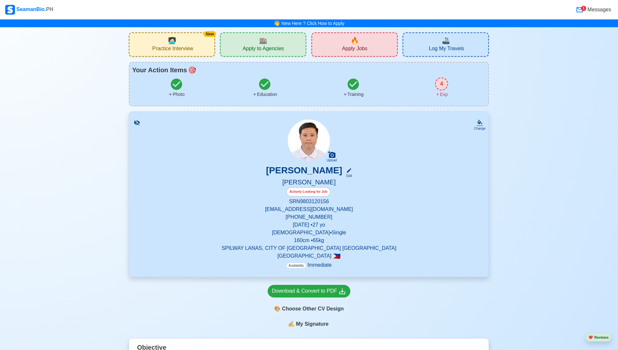
click at [265, 291] on div "Download & Convert to PDF 🎨 Choose Other CV Design" at bounding box center [309, 298] width 360 height 43
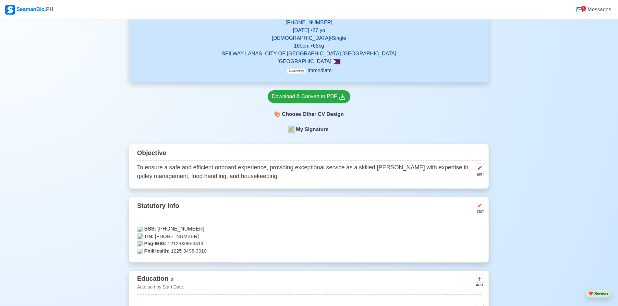
scroll to position [65, 0]
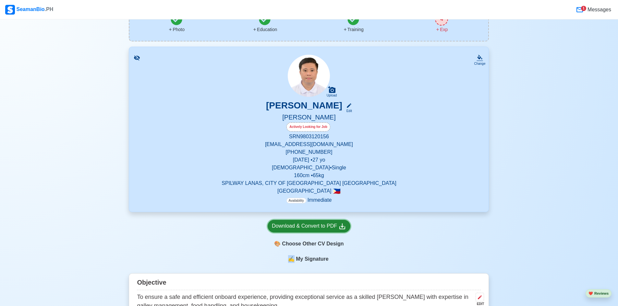
click at [265, 226] on div "Download & Convert to PDF" at bounding box center [309, 226] width 74 height 8
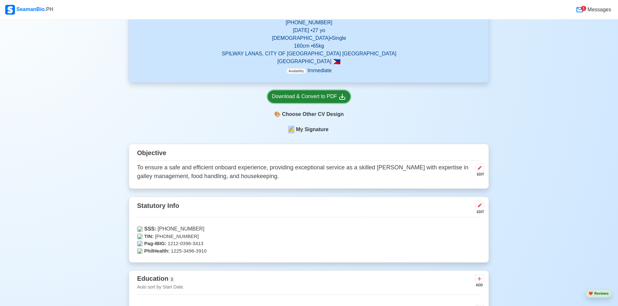
scroll to position [130, 0]
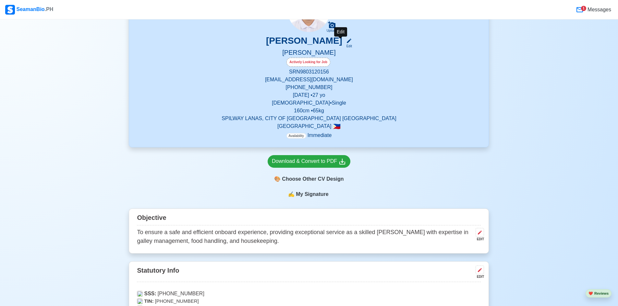
click at [265, 44] on div "Edit" at bounding box center [347, 46] width 8 height 5
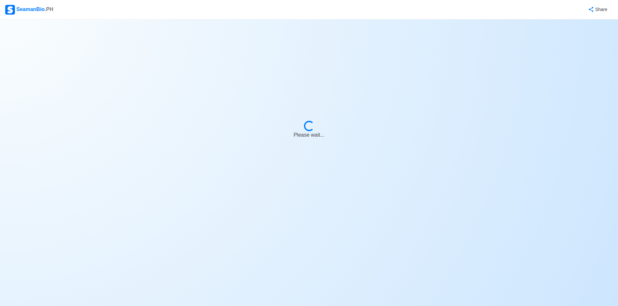
select select "Actively Looking for Job"
select select "Visible for Hiring"
select select "Single"
select select "[DEMOGRAPHIC_DATA]"
select select "PH"
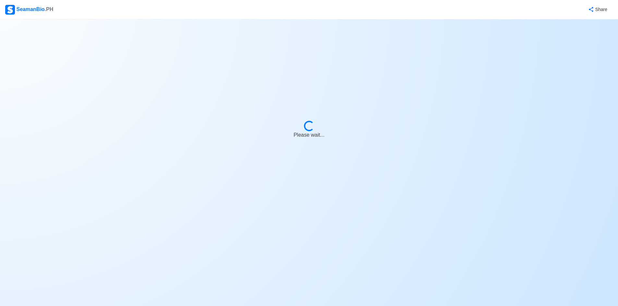
select select "4102416000000"
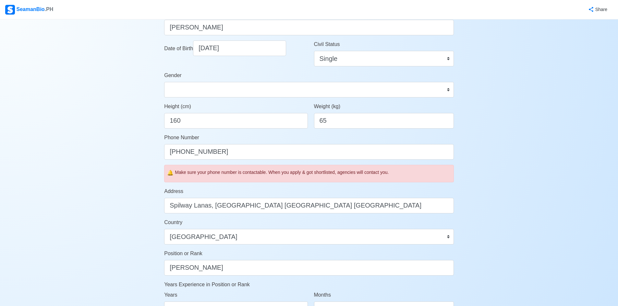
scroll to position [130, 0]
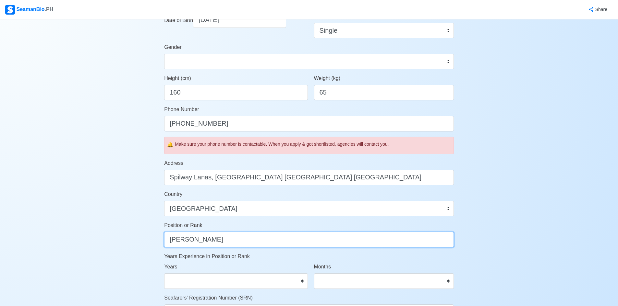
click at [218, 242] on input "[PERSON_NAME]" at bounding box center [308, 240] width 289 height 16
type input "M"
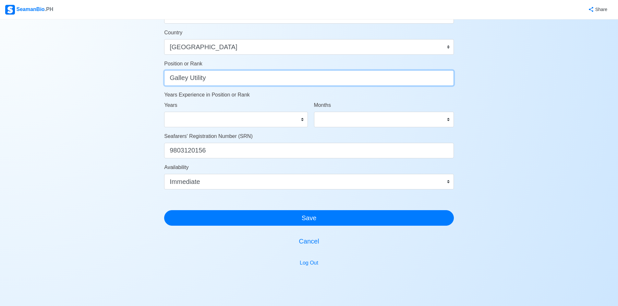
scroll to position [292, 0]
type input "Galley Utility"
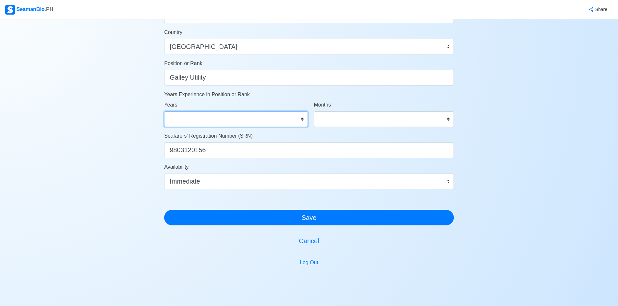
click at [254, 115] on select "0 1 2 3 4 5 6 7 8 9 10 11 12 13 14 15 16 17 18 19 20 21 22 23 24 25 26 27 28 29…" at bounding box center [235, 120] width 143 height 16
select select "0"
click at [164, 112] on select "0 1 2 3 4 5 6 7 8 9 10 11 12 13 14 15 16 17 18 19 20 21 22 23 24 25 26 27 28 29…" at bounding box center [235, 120] width 143 height 16
click at [265, 122] on select "0 1 2 3 4 5 6 7 8 9 10 11" at bounding box center [384, 120] width 140 height 16
select select "0"
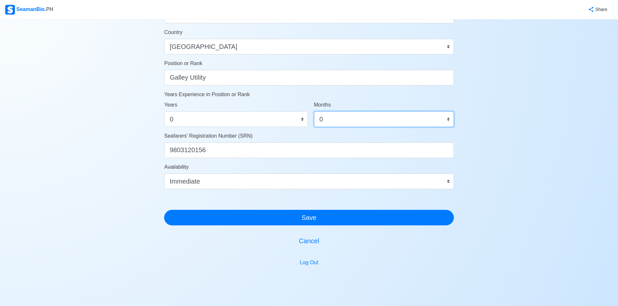
click at [265, 112] on select "0 1 2 3 4 5 6 7 8 9 10 11" at bounding box center [384, 120] width 140 height 16
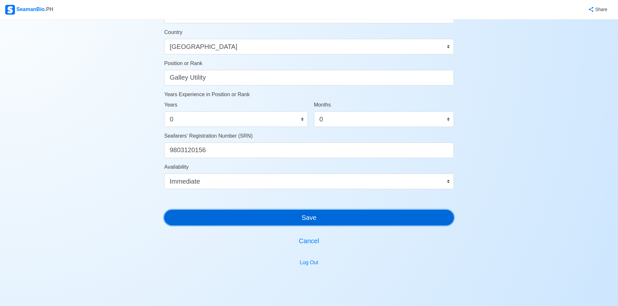
click at [265, 213] on button "Save" at bounding box center [308, 218] width 289 height 16
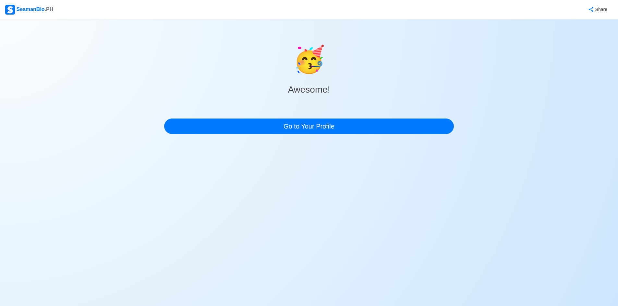
scroll to position [0, 0]
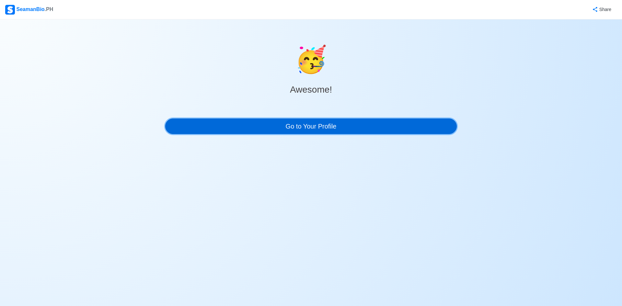
click at [265, 125] on link "Go to Your Profile" at bounding box center [311, 127] width 292 height 16
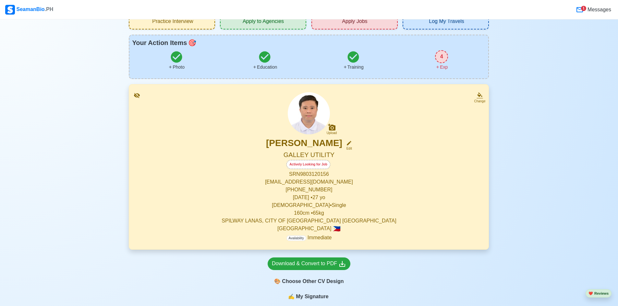
scroll to position [65, 0]
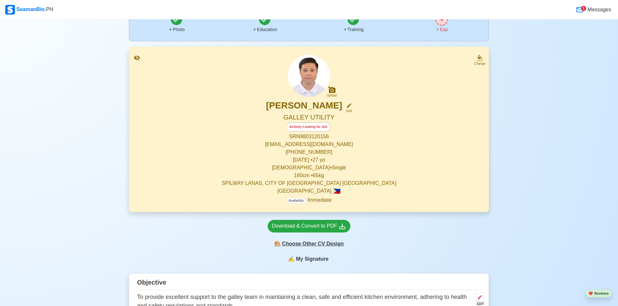
click at [265, 246] on div "🎨 Choose Other CV Design" at bounding box center [308, 244] width 83 height 12
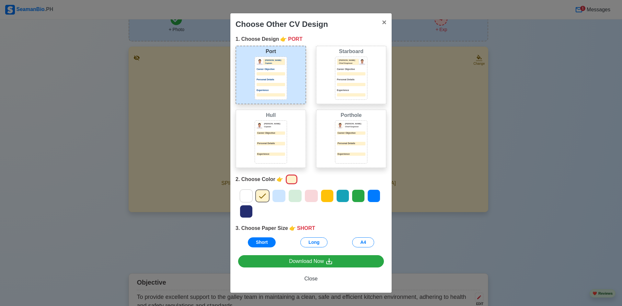
click at [265, 194] on icon at bounding box center [359, 196] width 10 height 10
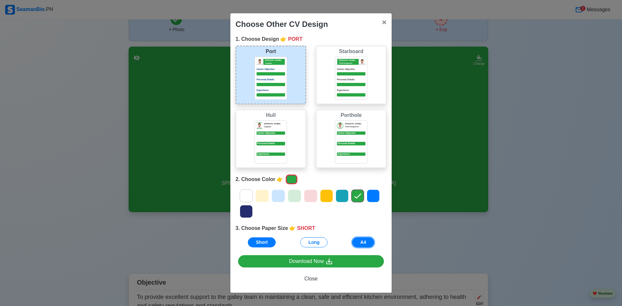
click at [265, 242] on button "A4" at bounding box center [363, 243] width 22 height 10
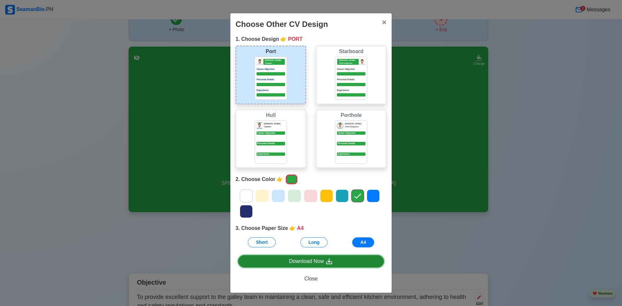
click at [265, 260] on link "Download Now" at bounding box center [311, 261] width 146 height 13
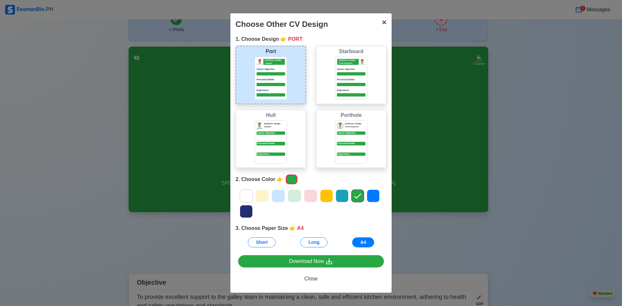
click at [265, 21] on span "×" at bounding box center [384, 22] width 5 height 9
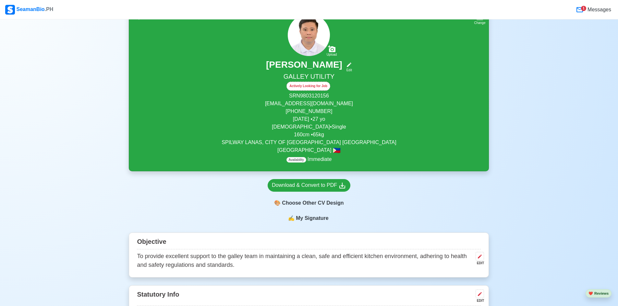
scroll to position [162, 0]
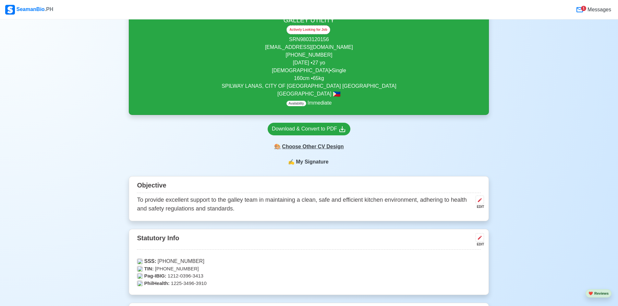
click at [265, 147] on div "🎨 Choose Other CV Design" at bounding box center [308, 147] width 83 height 12
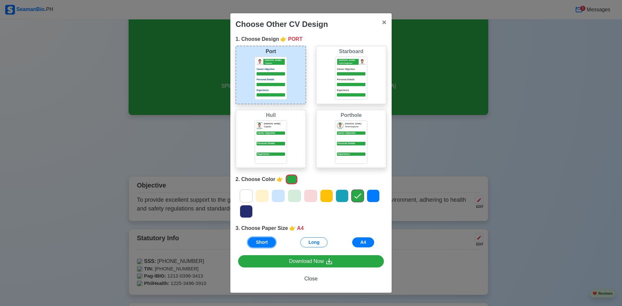
click at [265, 241] on button "Short" at bounding box center [262, 243] width 28 height 10
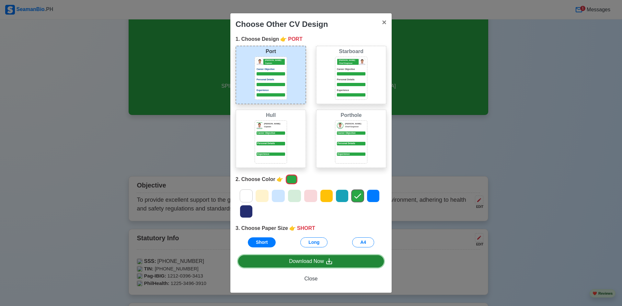
click at [265, 259] on div "Download Now" at bounding box center [311, 262] width 44 height 8
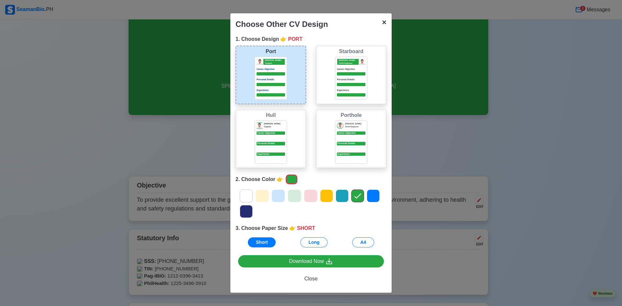
click at [265, 24] on span "×" at bounding box center [384, 22] width 5 height 9
